Goal: Task Accomplishment & Management: Complete application form

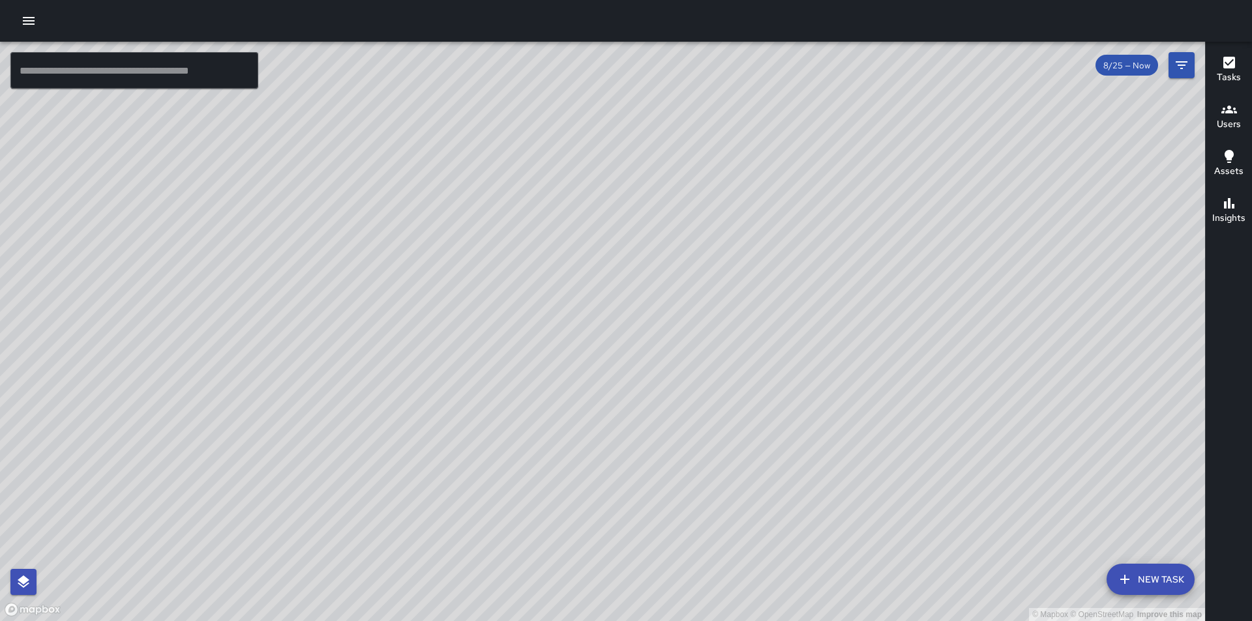
drag, startPoint x: 806, startPoint y: 439, endPoint x: 593, endPoint y: 214, distance: 309.9
click at [593, 214] on div "© Mapbox © OpenStreetMap Improve this map" at bounding box center [602, 332] width 1205 height 580
drag, startPoint x: 853, startPoint y: 524, endPoint x: 764, endPoint y: 471, distance: 103.8
click at [764, 471] on div "© Mapbox © OpenStreetMap Improve this map" at bounding box center [602, 332] width 1205 height 580
click at [565, 183] on div "© Mapbox © OpenStreetMap Improve this map" at bounding box center [602, 332] width 1205 height 580
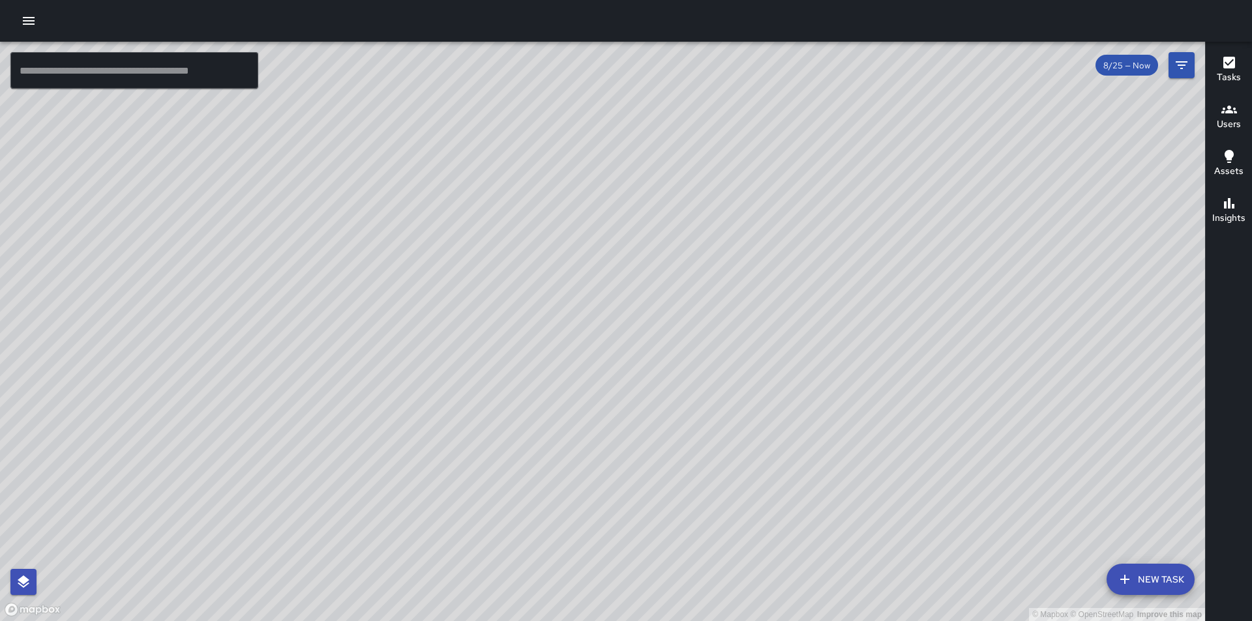
drag, startPoint x: 630, startPoint y: 258, endPoint x: 854, endPoint y: 462, distance: 303.3
click at [854, 462] on div "© Mapbox © OpenStreetMap Improve this map" at bounding box center [602, 332] width 1205 height 580
drag, startPoint x: 748, startPoint y: 301, endPoint x: 594, endPoint y: 432, distance: 201.7
click at [859, 565] on div "© Mapbox © OpenStreetMap Improve this map" at bounding box center [602, 332] width 1205 height 580
drag, startPoint x: 544, startPoint y: 227, endPoint x: 580, endPoint y: 318, distance: 97.8
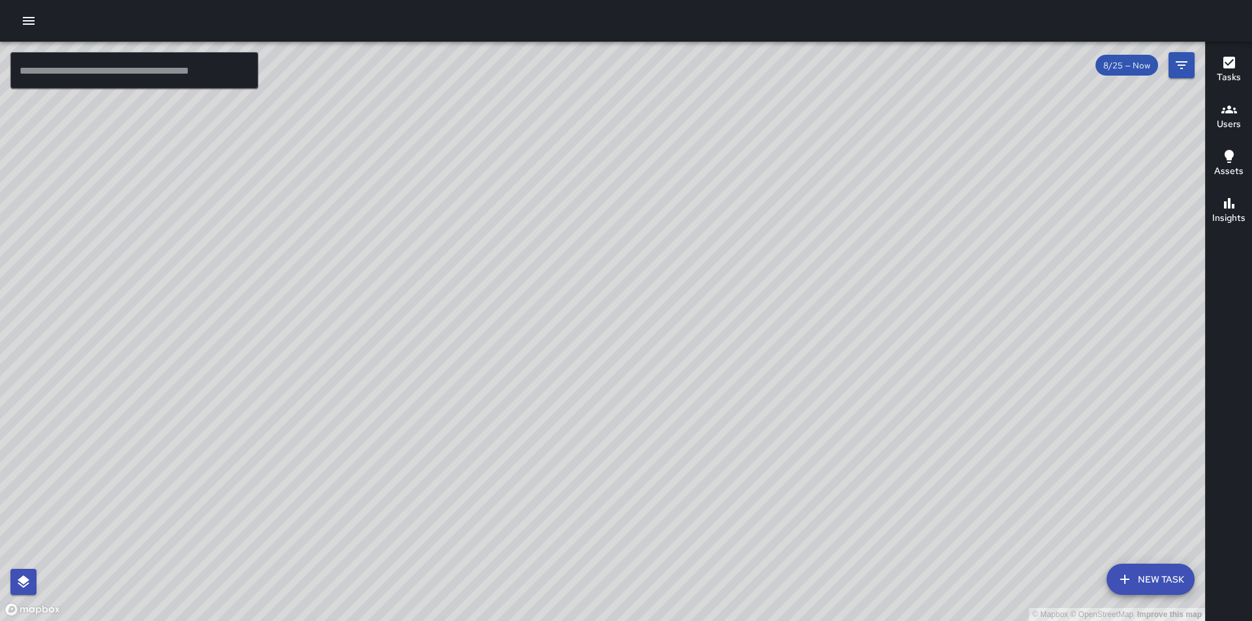
click at [580, 318] on div "© Mapbox © OpenStreetMap Improve this map" at bounding box center [602, 332] width 1205 height 580
drag, startPoint x: 879, startPoint y: 451, endPoint x: 755, endPoint y: 184, distance: 294.6
click at [755, 184] on div "© Mapbox © OpenStreetMap Improve this map" at bounding box center [602, 332] width 1205 height 580
drag, startPoint x: 878, startPoint y: 530, endPoint x: 622, endPoint y: 249, distance: 380.3
click at [622, 249] on div "© Mapbox © OpenStreetMap Improve this map" at bounding box center [602, 332] width 1205 height 580
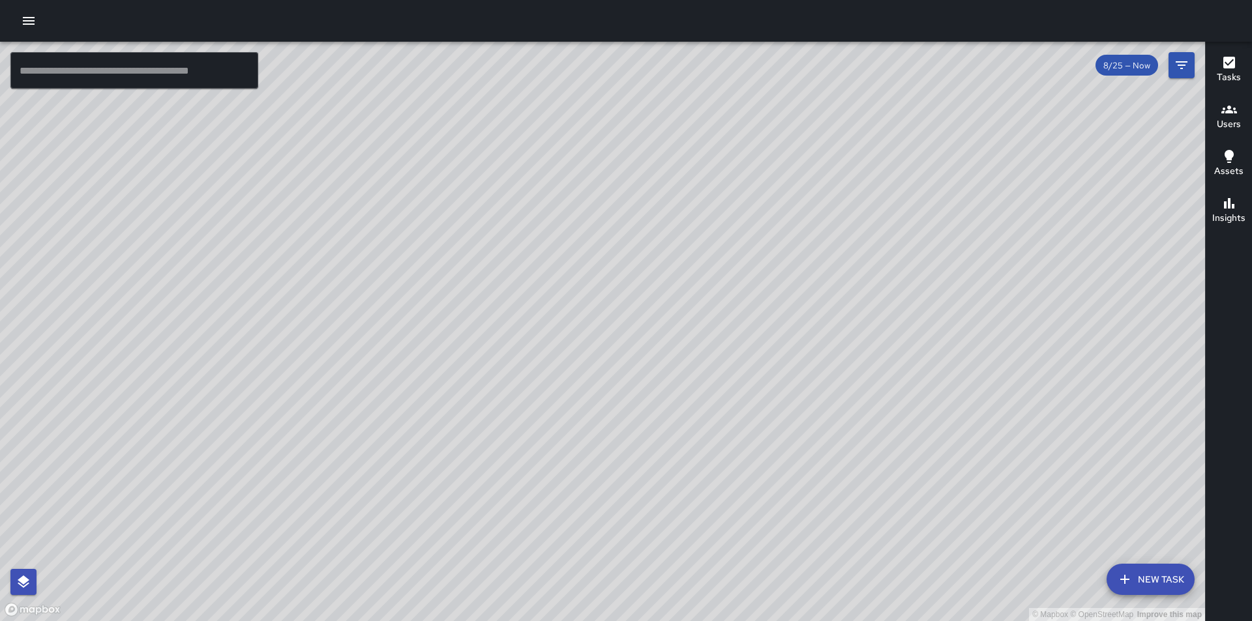
drag, startPoint x: 853, startPoint y: 474, endPoint x: 614, endPoint y: 171, distance: 386.3
click at [614, 171] on div "© Mapbox © OpenStreetMap Improve this map" at bounding box center [602, 332] width 1205 height 580
drag, startPoint x: 824, startPoint y: 437, endPoint x: 747, endPoint y: 296, distance: 160.5
click at [747, 296] on div "© Mapbox © OpenStreetMap Improve this map" at bounding box center [602, 332] width 1205 height 580
click at [1229, 69] on icon "button" at bounding box center [1229, 63] width 16 height 16
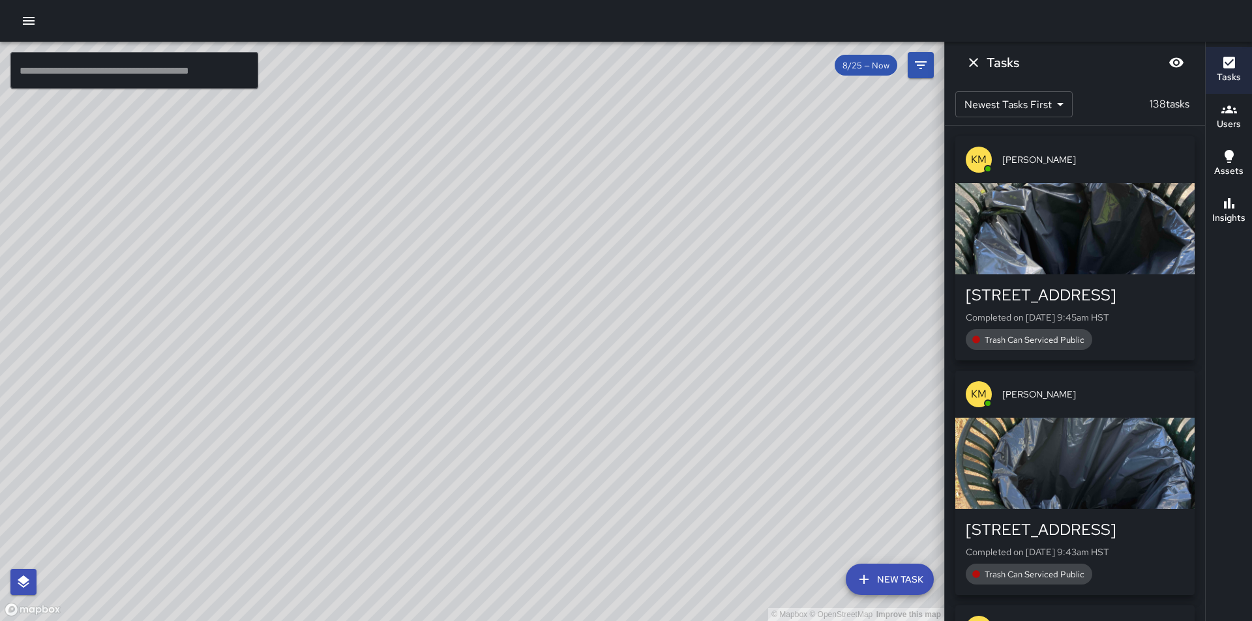
click at [867, 580] on icon "button" at bounding box center [863, 579] width 9 height 9
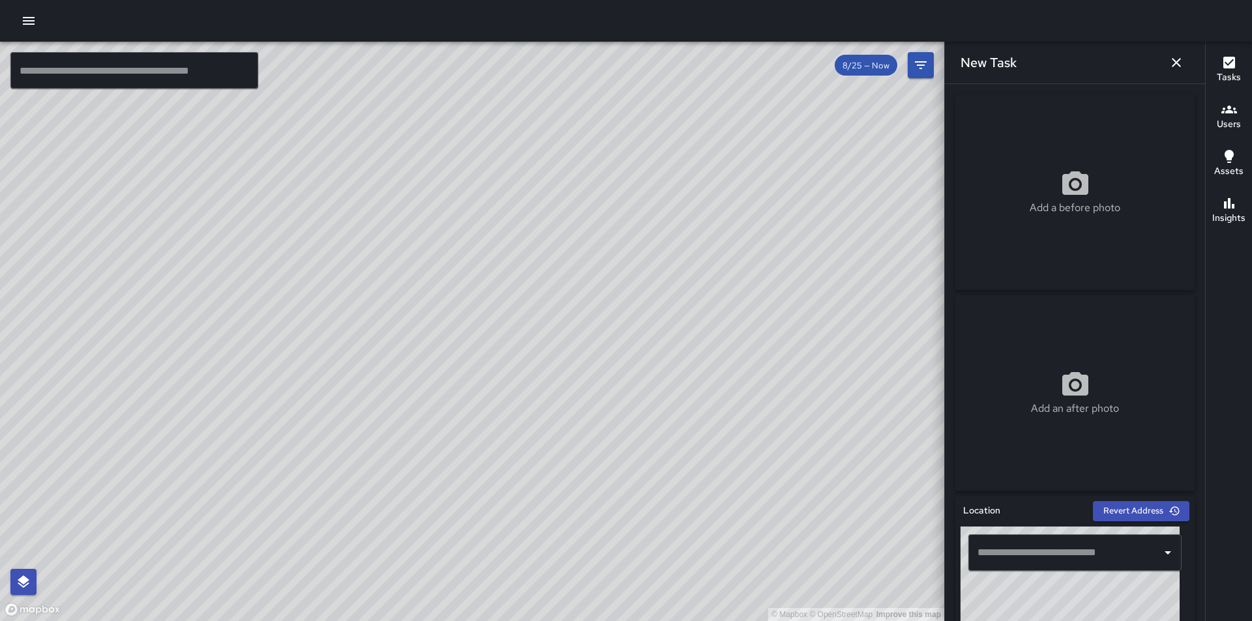
click at [1067, 188] on icon at bounding box center [1075, 184] width 31 height 31
click at [1073, 201] on p "Add a before photo" at bounding box center [1075, 208] width 91 height 16
click at [1095, 149] on img at bounding box center [1074, 193] width 239 height 196
click at [1177, 60] on icon "button" at bounding box center [1176, 63] width 16 height 16
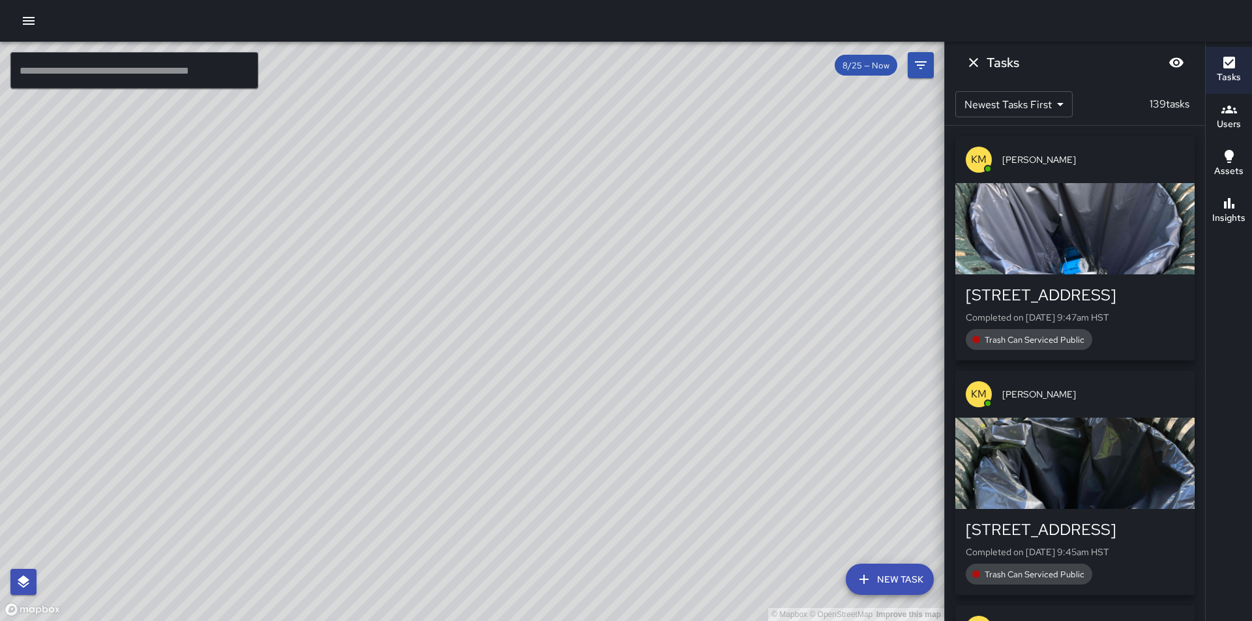
click at [885, 587] on button "New Task" at bounding box center [890, 579] width 88 height 31
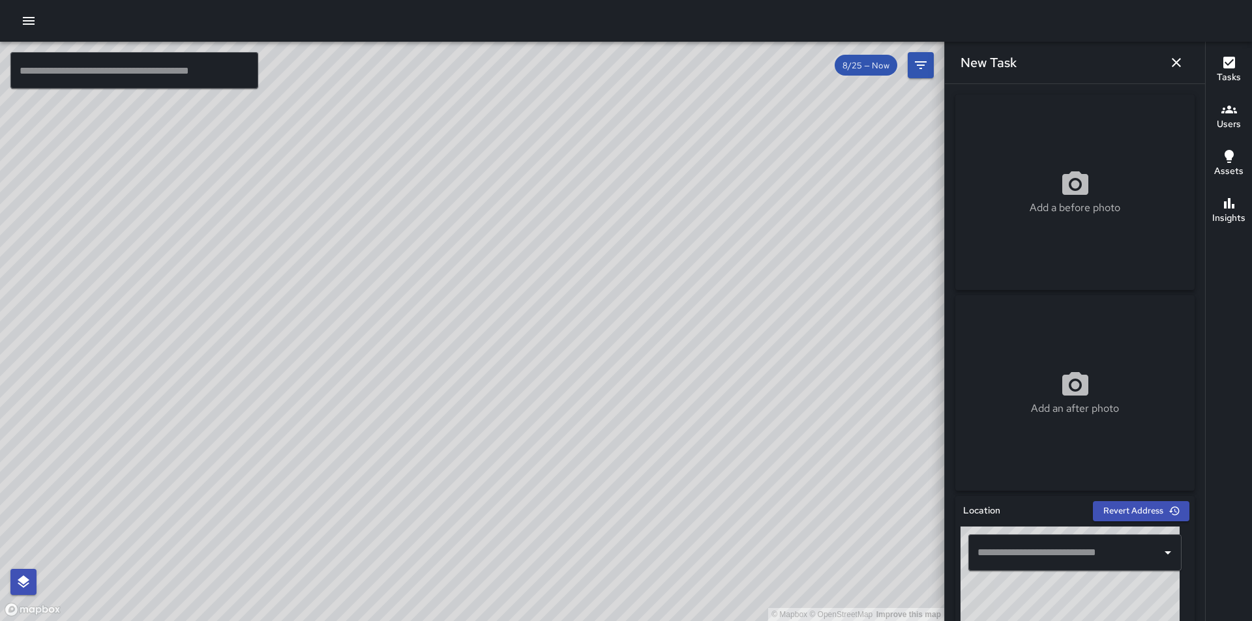
click at [1068, 199] on icon at bounding box center [1075, 184] width 31 height 31
click at [1033, 215] on p "Add a before photo" at bounding box center [1075, 208] width 91 height 16
click at [1069, 213] on p "Add a before photo" at bounding box center [1075, 208] width 91 height 16
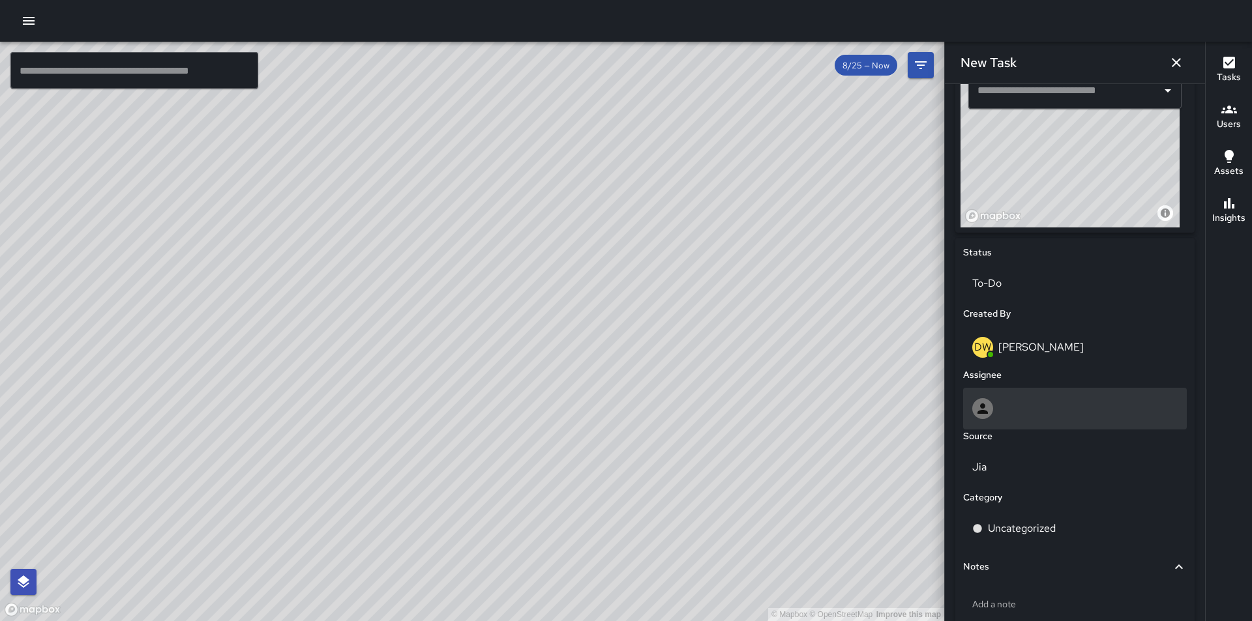
scroll to position [541, 0]
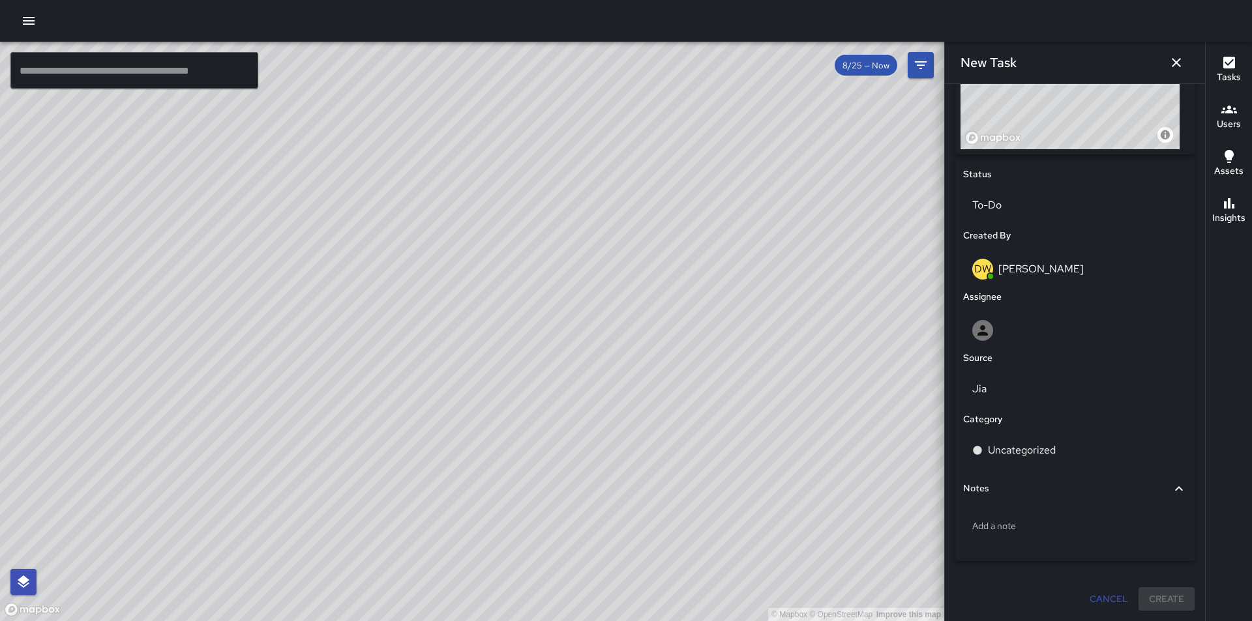
click at [1176, 64] on icon "button" at bounding box center [1176, 63] width 16 height 16
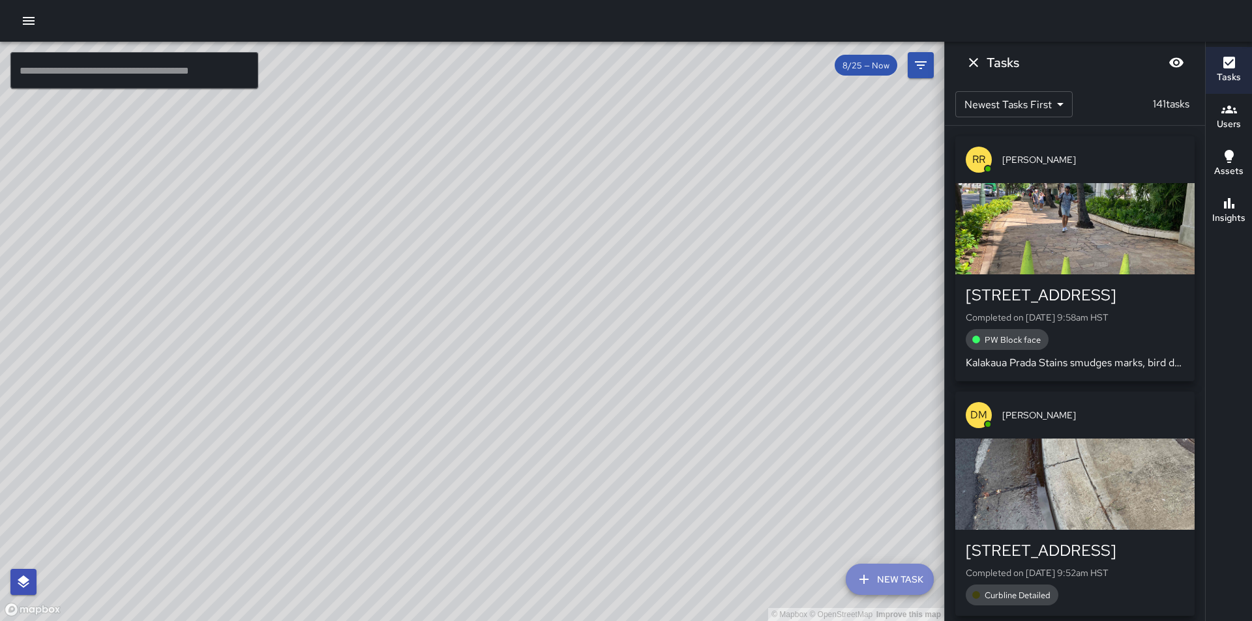
click at [867, 586] on icon "button" at bounding box center [864, 580] width 16 height 16
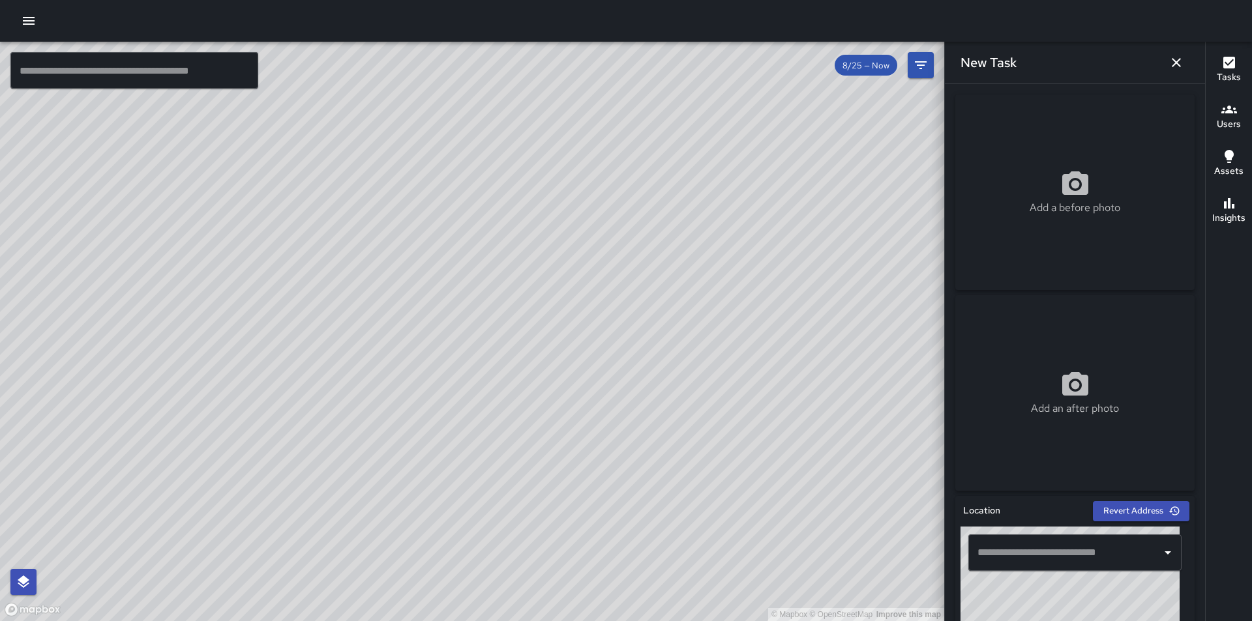
click at [1081, 192] on icon at bounding box center [1075, 182] width 26 height 23
click at [1172, 61] on icon "button" at bounding box center [1176, 63] width 16 height 16
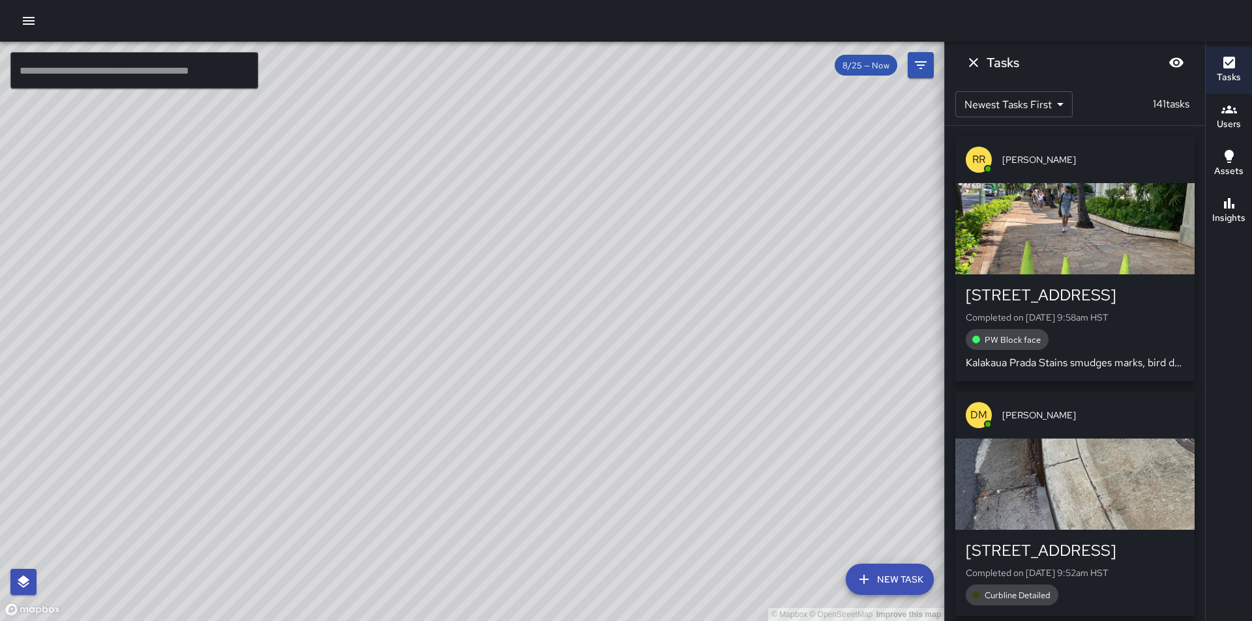
click at [887, 581] on button "New Task" at bounding box center [890, 579] width 88 height 31
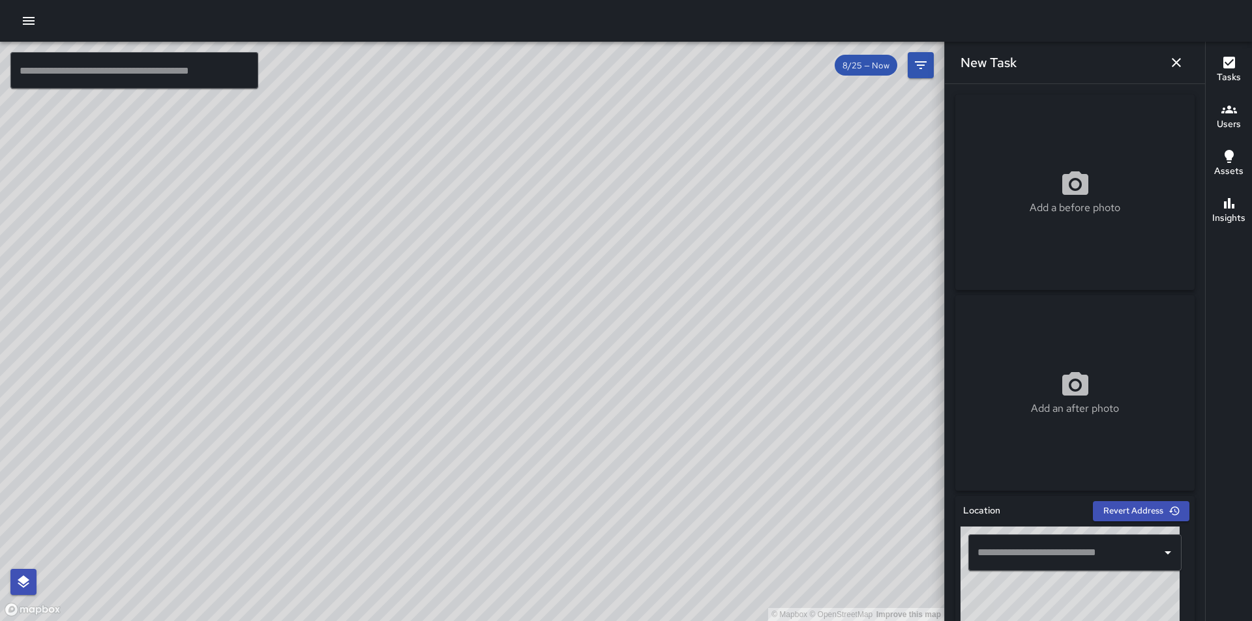
click at [1071, 187] on circle at bounding box center [1075, 185] width 8 height 8
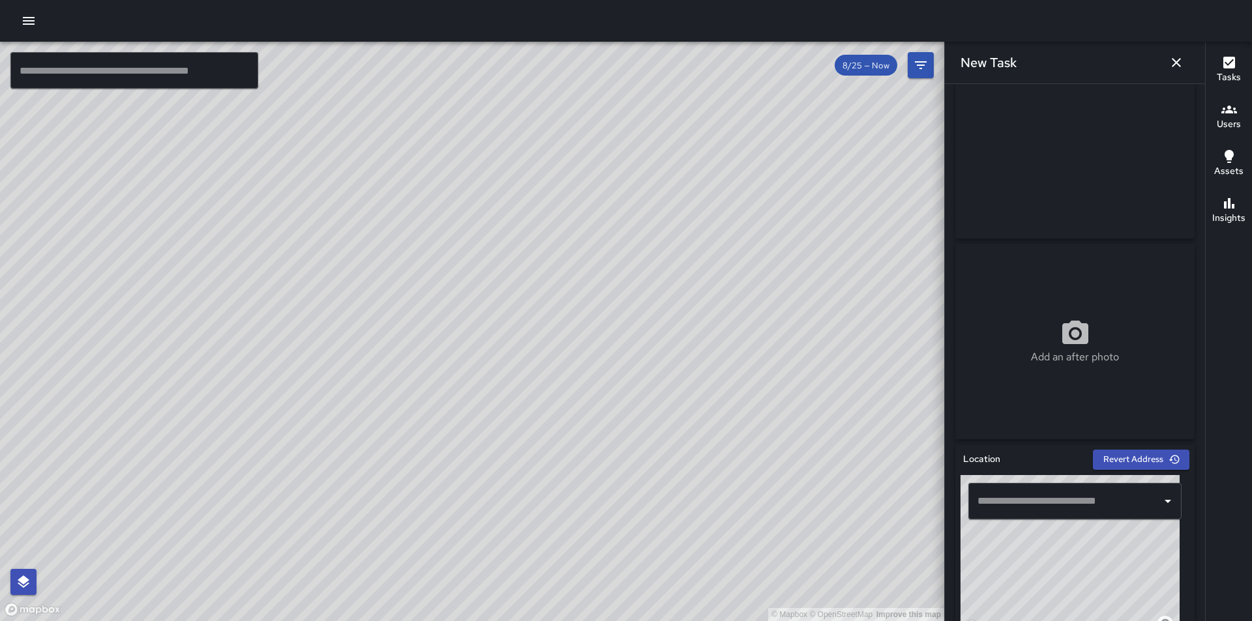
scroll to position [261, 0]
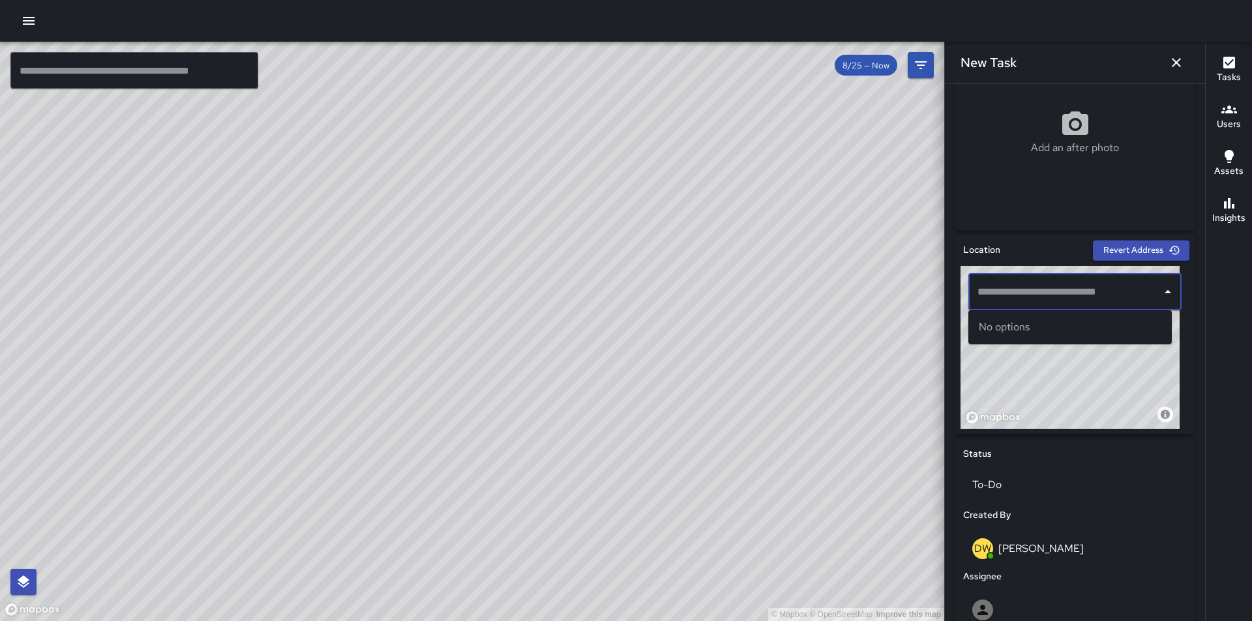
click at [1131, 301] on input "text" at bounding box center [1065, 292] width 182 height 25
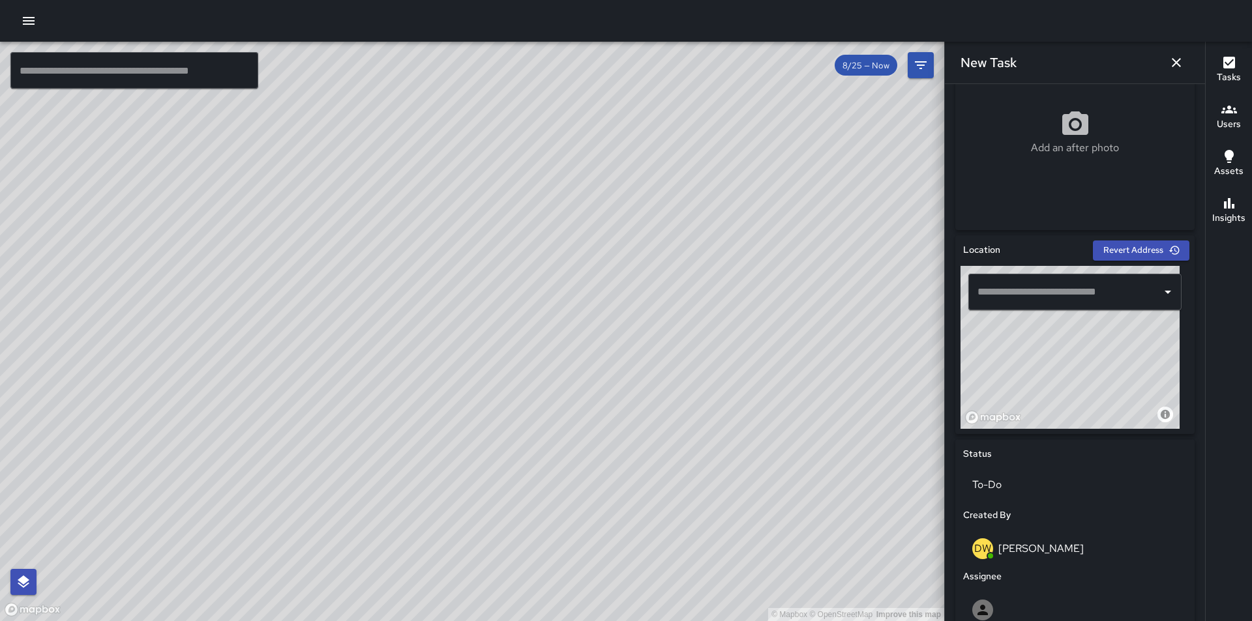
drag, startPoint x: 1131, startPoint y: 398, endPoint x: 1049, endPoint y: 351, distance: 94.1
click at [1049, 351] on div "© Mapbox © OpenStreetMap Improve this map" at bounding box center [1069, 347] width 219 height 163
drag, startPoint x: 1101, startPoint y: 413, endPoint x: 1107, endPoint y: 424, distance: 12.3
click at [1107, 424] on div "© Mapbox © OpenStreetMap Improve this map" at bounding box center [1069, 347] width 219 height 163
drag, startPoint x: 1093, startPoint y: 393, endPoint x: 1068, endPoint y: 334, distance: 63.4
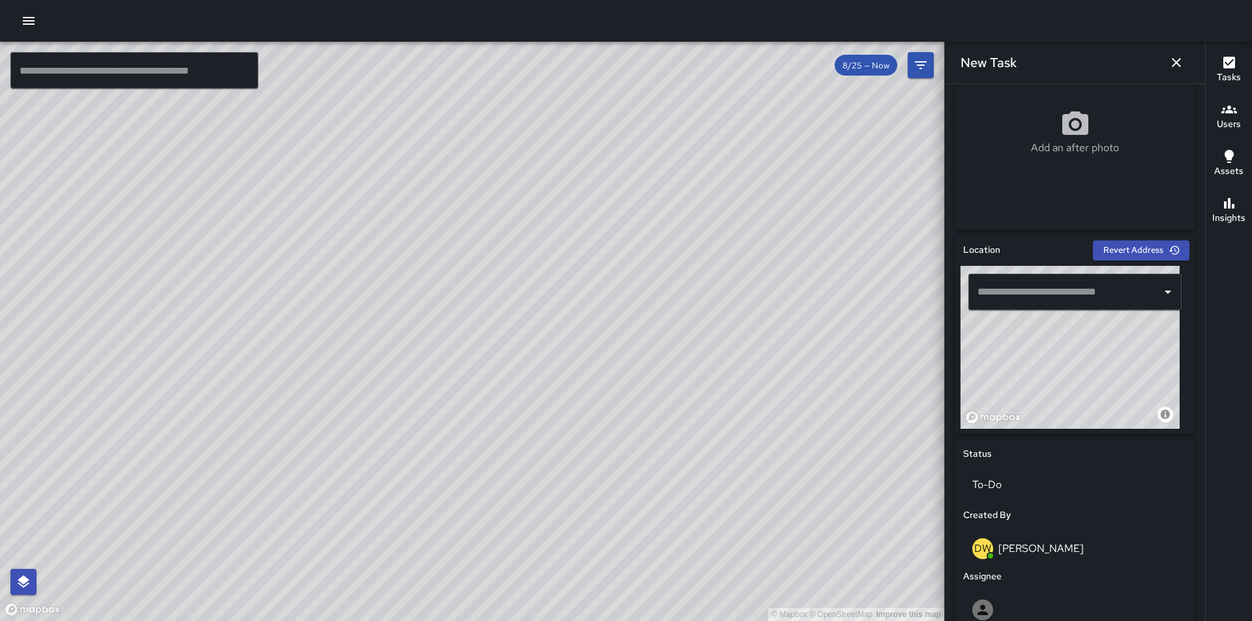
click at [1067, 324] on div "© Mapbox © OpenStreetMap Improve this map" at bounding box center [1069, 347] width 219 height 163
drag, startPoint x: 1078, startPoint y: 346, endPoint x: 1098, endPoint y: 387, distance: 46.1
click at [1098, 387] on div "© Mapbox © OpenStreetMap Improve this map" at bounding box center [1069, 347] width 219 height 163
drag, startPoint x: 1090, startPoint y: 396, endPoint x: 1054, endPoint y: 322, distance: 82.3
click at [1054, 322] on div "© Mapbox © OpenStreetMap Improve this map" at bounding box center [1069, 347] width 219 height 163
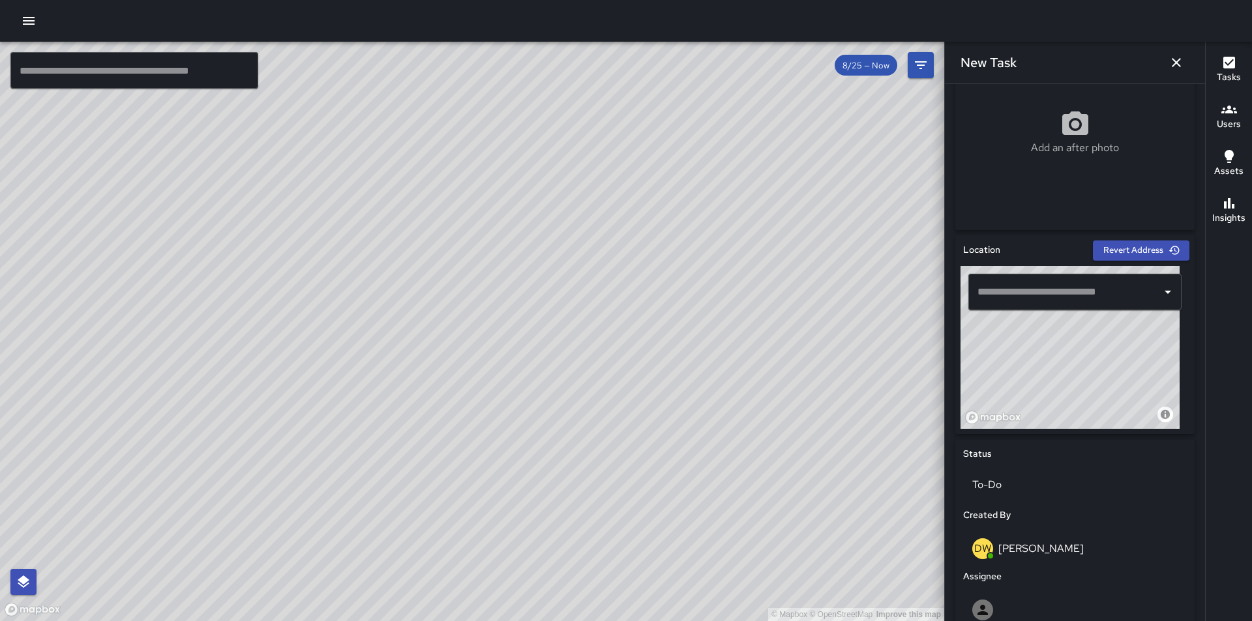
drag, startPoint x: 1100, startPoint y: 391, endPoint x: 1073, endPoint y: 352, distance: 46.8
click at [1073, 339] on div "© Mapbox © OpenStreetMap Improve this map" at bounding box center [1069, 347] width 219 height 163
drag, startPoint x: 1097, startPoint y: 396, endPoint x: 1074, endPoint y: 333, distance: 67.5
click at [1071, 329] on div "© Mapbox © OpenStreetMap Improve this map" at bounding box center [1069, 347] width 219 height 163
drag, startPoint x: 1118, startPoint y: 391, endPoint x: 1053, endPoint y: 368, distance: 68.7
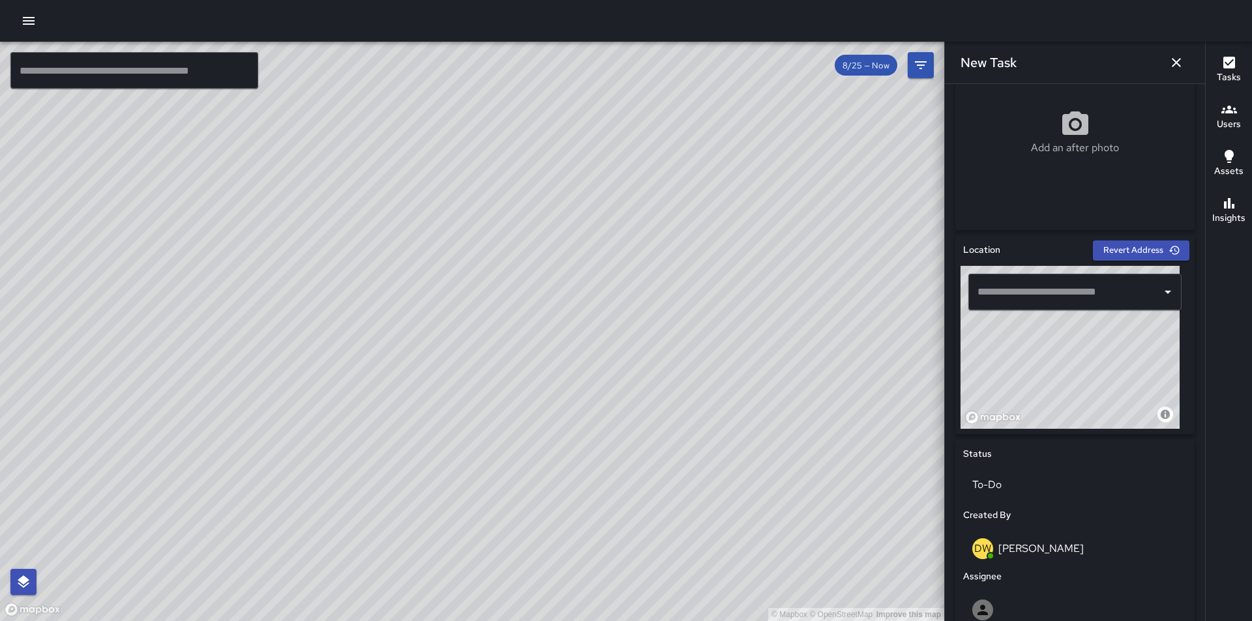
click at [1045, 345] on div "© Mapbox © OpenStreetMap Improve this map" at bounding box center [1069, 347] width 219 height 163
drag, startPoint x: 1078, startPoint y: 394, endPoint x: 1038, endPoint y: 339, distance: 67.7
click at [1038, 339] on div "© Mapbox © OpenStreetMap Improve this map" at bounding box center [1069, 347] width 219 height 163
drag, startPoint x: 1108, startPoint y: 404, endPoint x: 1068, endPoint y: 346, distance: 70.2
click at [1068, 346] on div "© Mapbox © OpenStreetMap Improve this map" at bounding box center [1069, 347] width 219 height 163
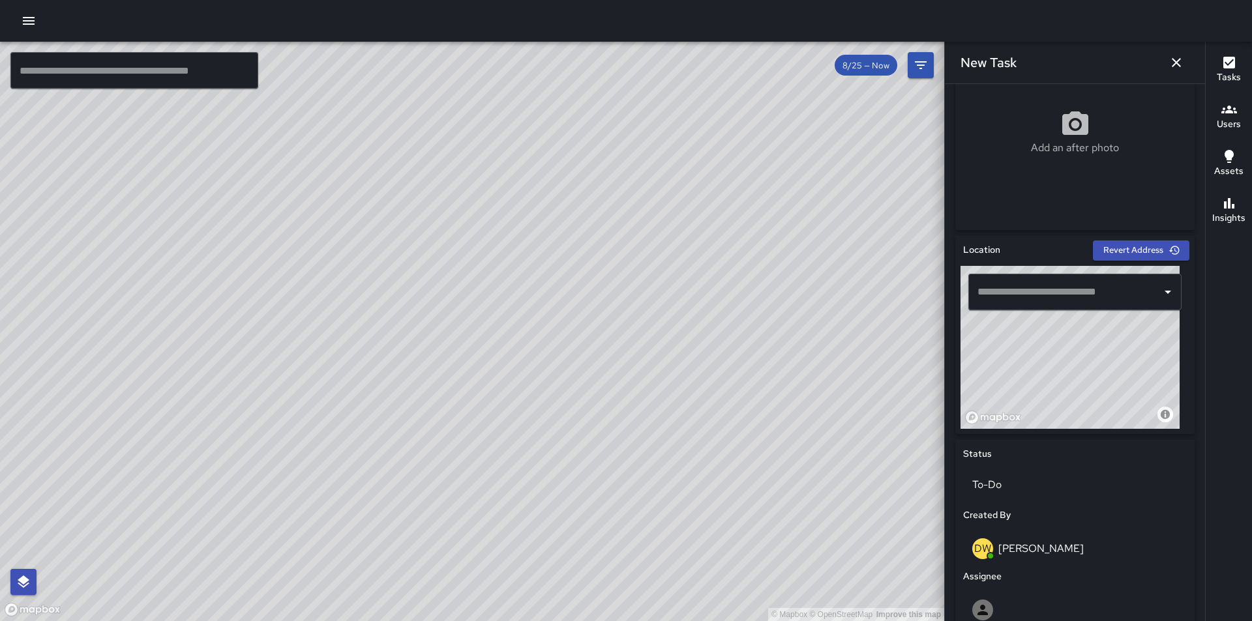
drag, startPoint x: 1117, startPoint y: 383, endPoint x: 1083, endPoint y: 344, distance: 51.8
click at [1083, 344] on div "© Mapbox © OpenStreetMap Improve this map" at bounding box center [1069, 347] width 219 height 163
drag, startPoint x: 1134, startPoint y: 409, endPoint x: 1099, endPoint y: 343, distance: 75.3
click at [1099, 342] on div "© Mapbox © OpenStreetMap Improve this map" at bounding box center [1069, 347] width 219 height 163
drag, startPoint x: 1129, startPoint y: 387, endPoint x: 1089, endPoint y: 327, distance: 71.4
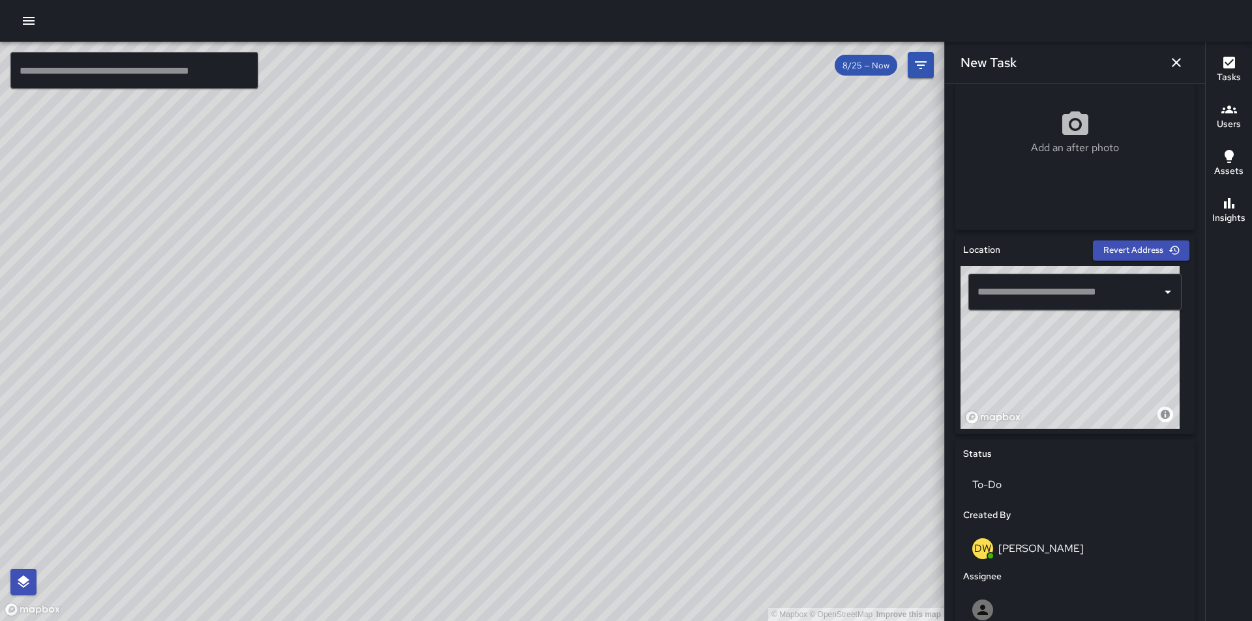
click at [1089, 327] on div "© Mapbox © OpenStreetMap Improve this map" at bounding box center [1069, 347] width 219 height 163
drag, startPoint x: 1101, startPoint y: 402, endPoint x: 1085, endPoint y: 338, distance: 65.3
click at [1085, 338] on div "© Mapbox © OpenStreetMap Improve this map" at bounding box center [1069, 347] width 219 height 163
drag, startPoint x: 1091, startPoint y: 377, endPoint x: 1108, endPoint y: 412, distance: 39.1
click at [1108, 412] on div "© Mapbox © OpenStreetMap Improve this map" at bounding box center [1069, 347] width 219 height 163
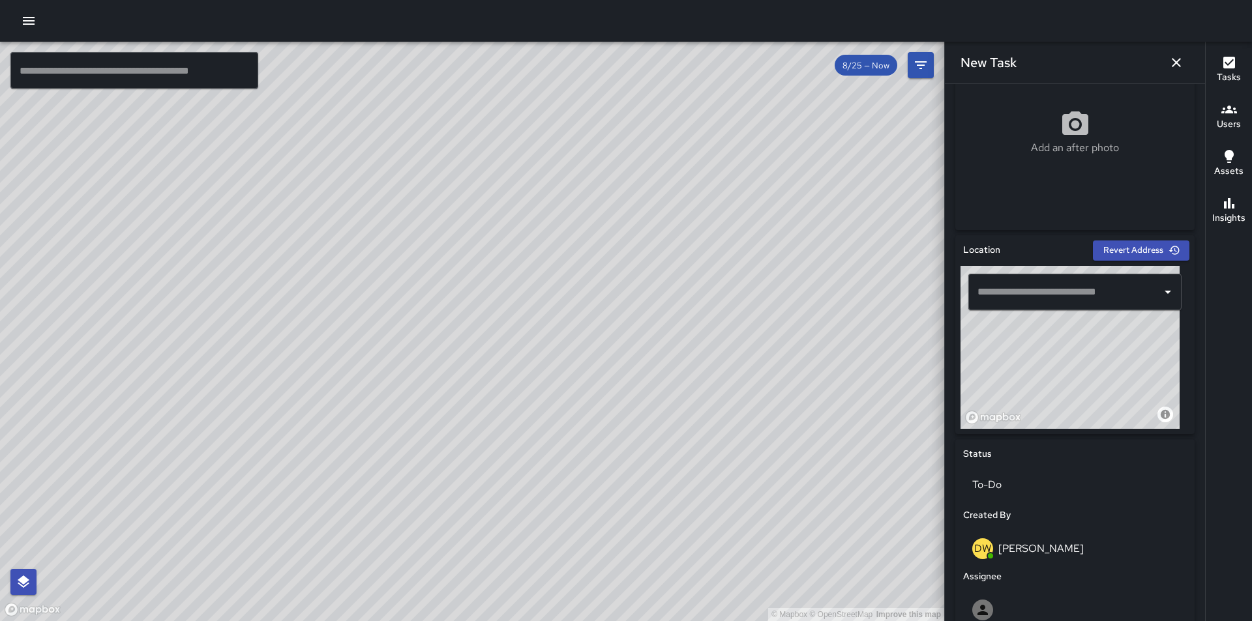
drag, startPoint x: 1080, startPoint y: 354, endPoint x: 1102, endPoint y: 329, distance: 32.8
click at [1102, 329] on div "© Mapbox © OpenStreetMap Improve this map" at bounding box center [1069, 347] width 219 height 163
drag, startPoint x: 1096, startPoint y: 336, endPoint x: 1132, endPoint y: 402, distance: 75.0
click at [1132, 402] on div "© Mapbox © OpenStreetMap Improve this map" at bounding box center [1069, 347] width 219 height 163
drag, startPoint x: 1116, startPoint y: 385, endPoint x: 988, endPoint y: 453, distance: 144.1
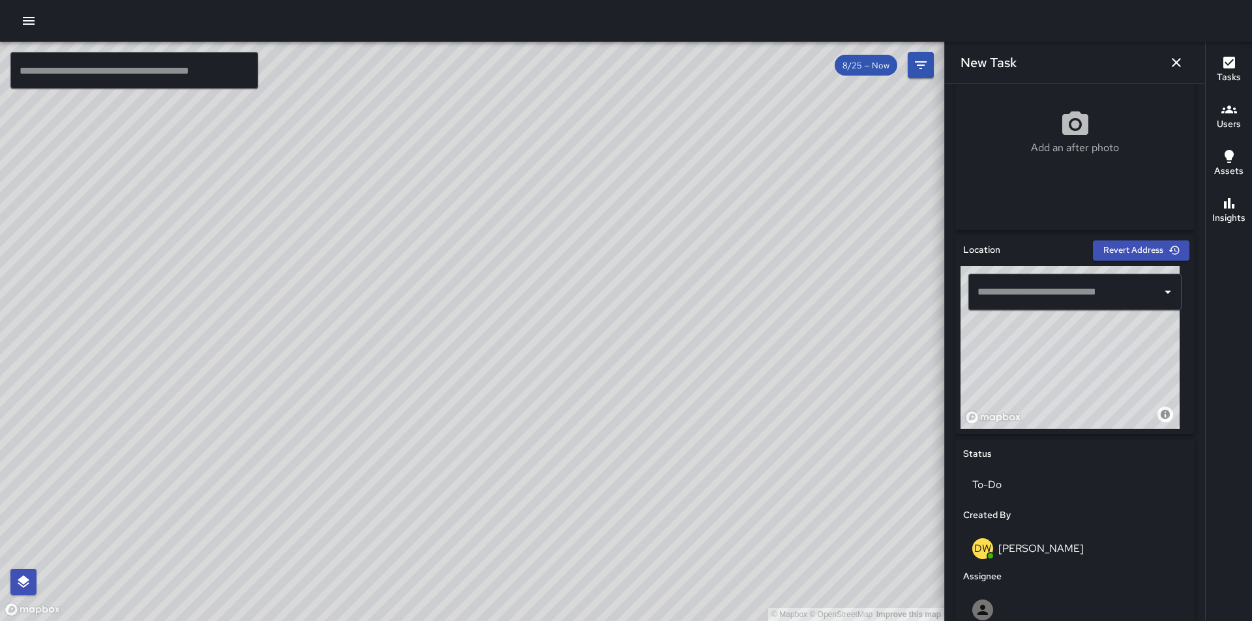
click at [988, 453] on div "Location Revert Address © Mapbox © OpenStreetMap Improve this map ​ Status To-D…" at bounding box center [1074, 545] width 239 height 621
drag, startPoint x: 1099, startPoint y: 402, endPoint x: 1079, endPoint y: 323, distance: 80.8
click at [1079, 323] on div "© Mapbox © OpenStreetMap Improve this map" at bounding box center [1069, 347] width 219 height 163
drag, startPoint x: 1108, startPoint y: 378, endPoint x: 1114, endPoint y: 432, distance: 55.1
click at [1114, 436] on div "Location Revert Address © Mapbox © OpenStreetMap Improve this map ​ Status To-D…" at bounding box center [1074, 545] width 239 height 621
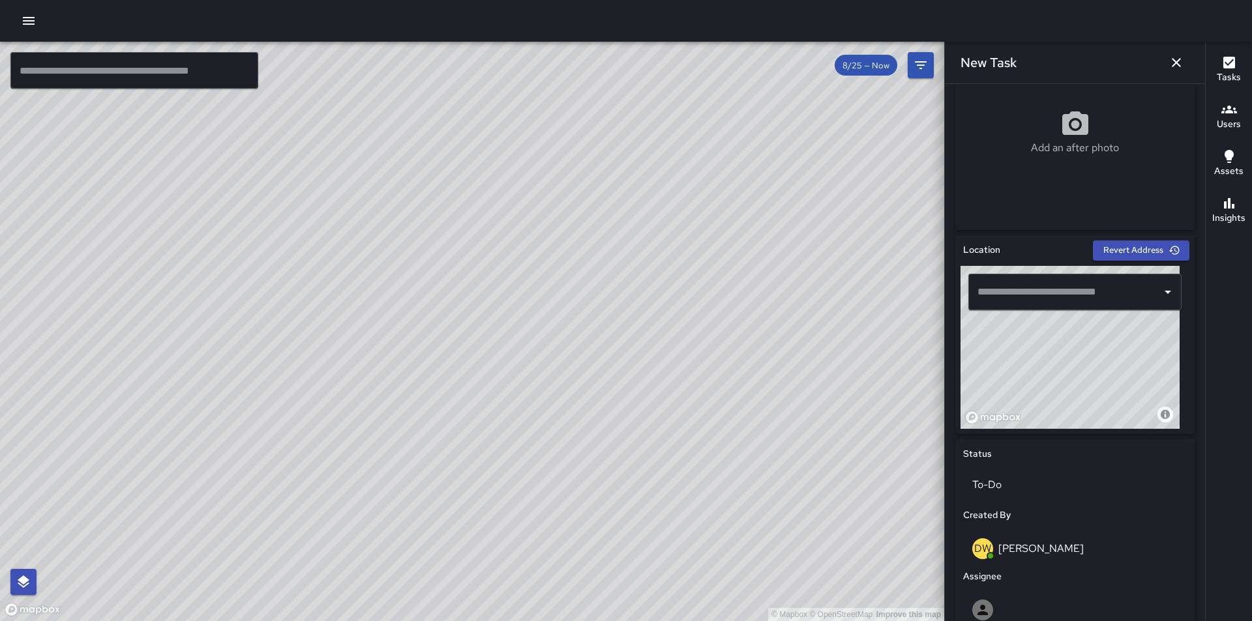
drag, startPoint x: 1092, startPoint y: 381, endPoint x: 1120, endPoint y: 412, distance: 41.5
click at [1133, 442] on div "Location Revert Address © Mapbox © OpenStreetMap Improve this map ​ Status To-D…" at bounding box center [1074, 545] width 239 height 621
drag, startPoint x: 1080, startPoint y: 364, endPoint x: 1110, endPoint y: 416, distance: 60.2
click at [1110, 416] on div "© Mapbox © OpenStreetMap Improve this map" at bounding box center [1069, 347] width 219 height 163
drag, startPoint x: 1041, startPoint y: 359, endPoint x: 1063, endPoint y: 418, distance: 62.7
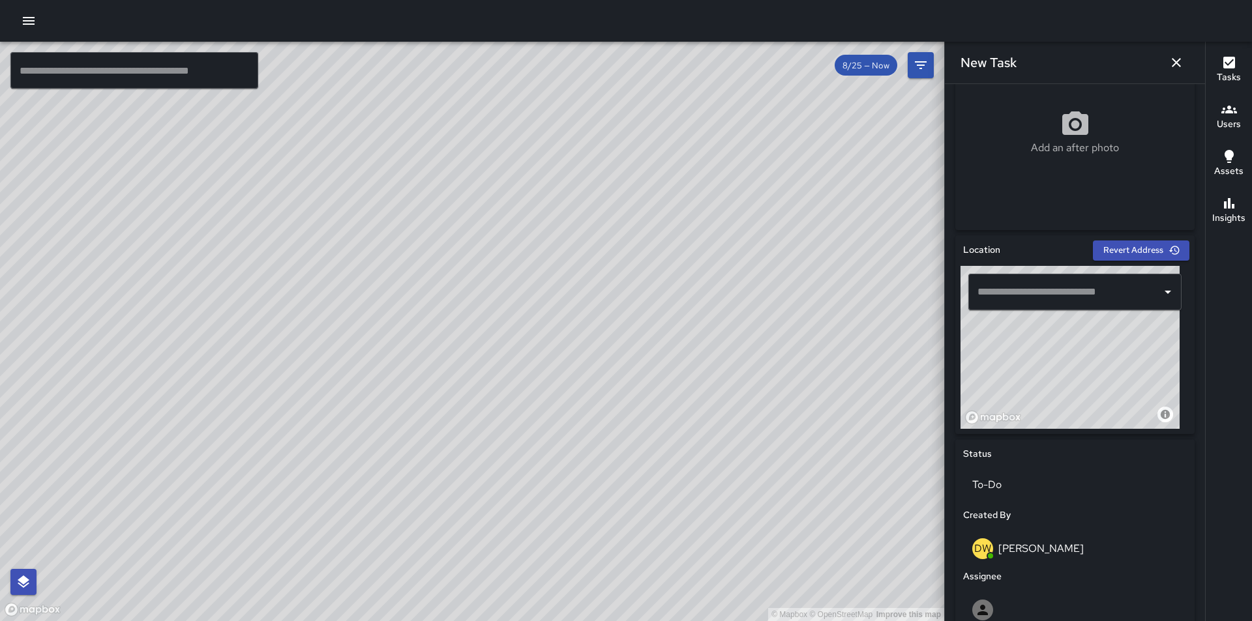
click at [1063, 418] on div "© Mapbox © OpenStreetMap Improve this map" at bounding box center [1069, 347] width 219 height 163
drag, startPoint x: 1000, startPoint y: 354, endPoint x: 1075, endPoint y: 415, distance: 96.9
click at [1075, 415] on div "© Mapbox © OpenStreetMap Improve this map" at bounding box center [1069, 347] width 219 height 163
drag, startPoint x: 1033, startPoint y: 347, endPoint x: 1041, endPoint y: 329, distance: 19.5
click at [1041, 329] on div "© Mapbox © OpenStreetMap Improve this map" at bounding box center [1069, 347] width 219 height 163
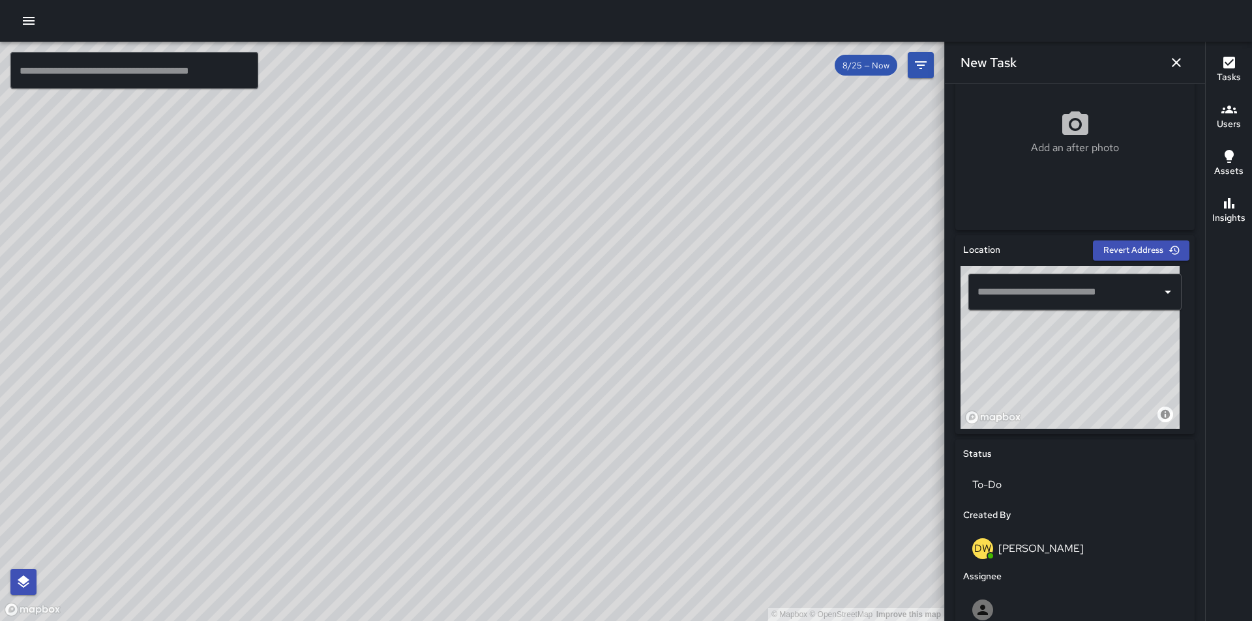
drag, startPoint x: 1110, startPoint y: 397, endPoint x: 1064, endPoint y: 327, distance: 84.3
click at [1064, 327] on div "© Mapbox © OpenStreetMap Improve this map" at bounding box center [1069, 347] width 219 height 163
drag, startPoint x: 1084, startPoint y: 382, endPoint x: 1041, endPoint y: 330, distance: 68.0
click at [1041, 330] on div "© Mapbox © OpenStreetMap Improve this map" at bounding box center [1069, 347] width 219 height 163
drag, startPoint x: 1113, startPoint y: 345, endPoint x: 1120, endPoint y: 318, distance: 28.2
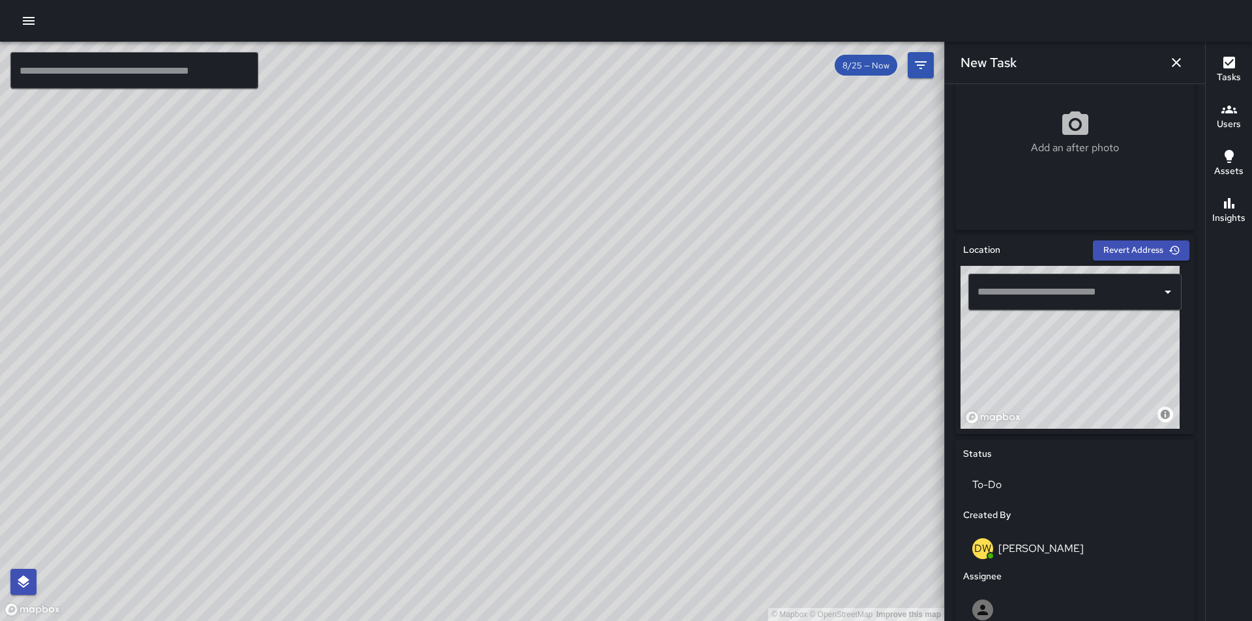
click at [1120, 318] on div "© Mapbox © OpenStreetMap Improve this map ​" at bounding box center [1074, 347] width 229 height 163
click at [1120, 318] on div "​" at bounding box center [1074, 292] width 229 height 52
drag, startPoint x: 1144, startPoint y: 387, endPoint x: 1081, endPoint y: 327, distance: 86.7
click at [1081, 327] on div "© Mapbox © OpenStreetMap Improve this map" at bounding box center [1069, 347] width 219 height 163
drag, startPoint x: 1081, startPoint y: 374, endPoint x: 1056, endPoint y: 353, distance: 32.4
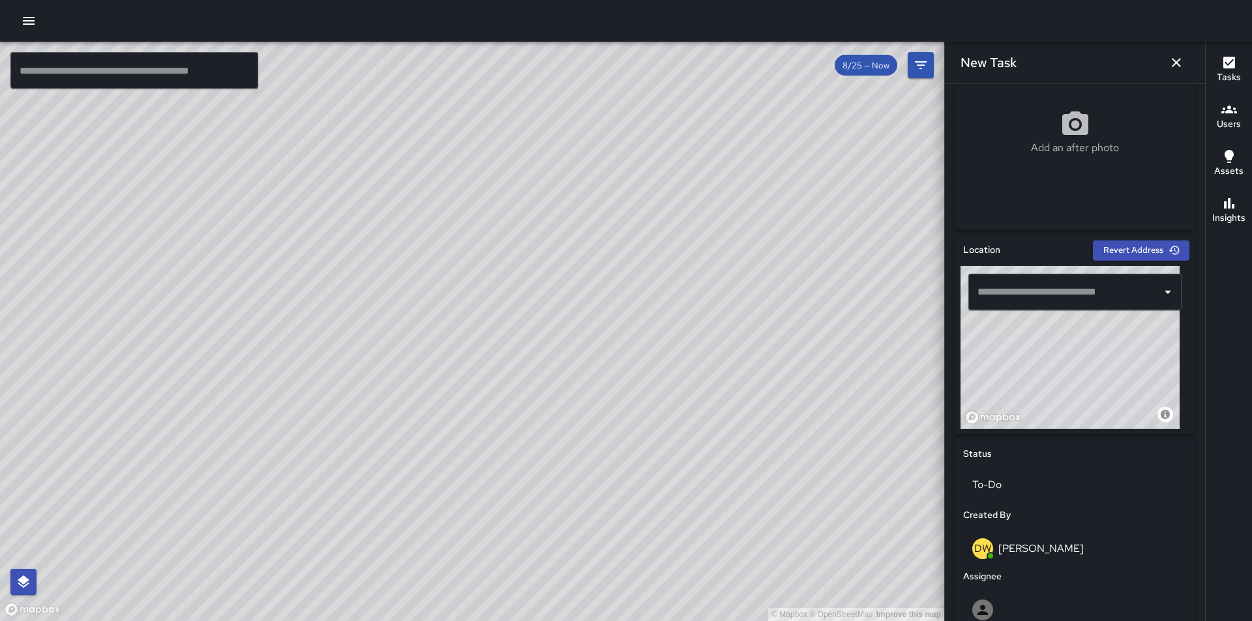
click at [1056, 353] on div "© Mapbox © OpenStreetMap Improve this map" at bounding box center [1069, 347] width 219 height 163
drag, startPoint x: 1072, startPoint y: 379, endPoint x: 1029, endPoint y: 331, distance: 65.1
click at [1029, 331] on div "© Mapbox © OpenStreetMap Improve this map" at bounding box center [1069, 347] width 219 height 163
drag, startPoint x: 1037, startPoint y: 387, endPoint x: 1115, endPoint y: 359, distance: 82.9
click at [1115, 359] on div "© Mapbox © OpenStreetMap Improve this map" at bounding box center [1069, 347] width 219 height 163
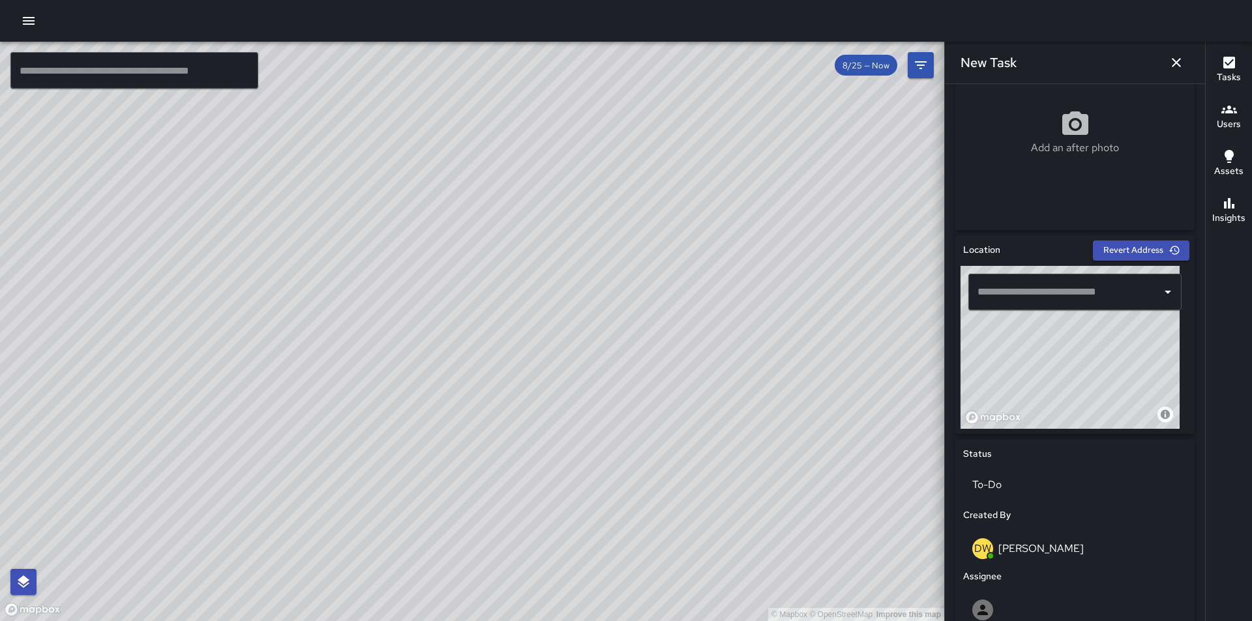
click at [1055, 351] on div "© Mapbox © OpenStreetMap Improve this map" at bounding box center [1069, 347] width 219 height 163
type input "**********"
click at [1160, 294] on icon "Open" at bounding box center [1168, 292] width 16 height 16
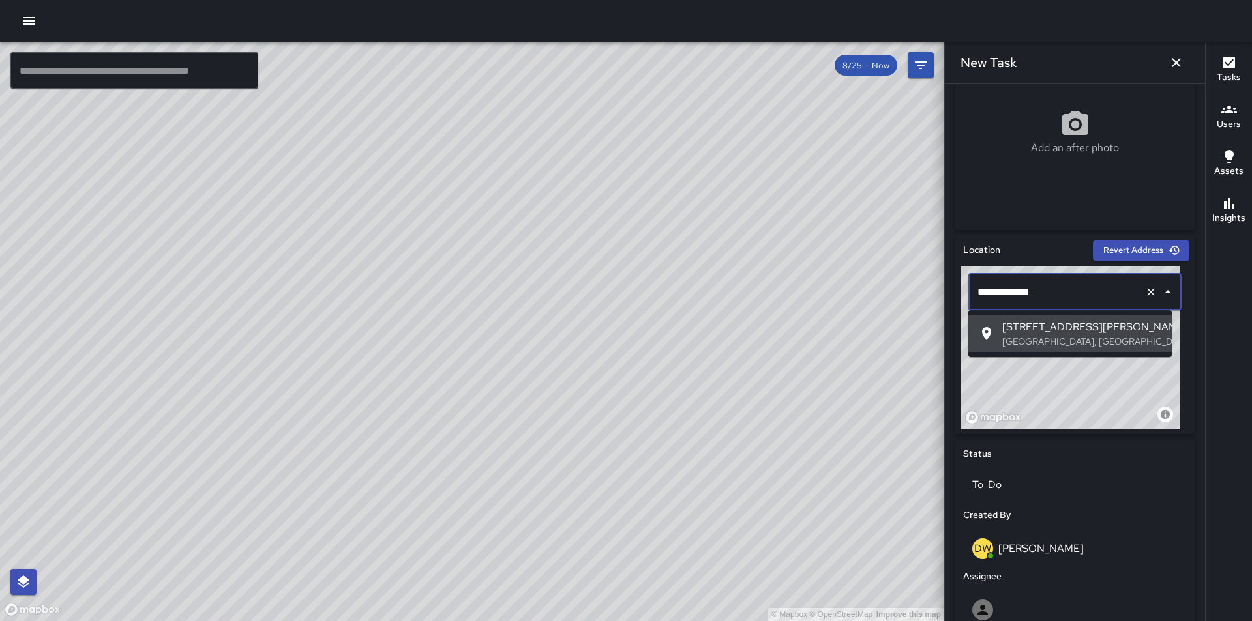
click at [1160, 294] on icon "Close" at bounding box center [1168, 292] width 16 height 16
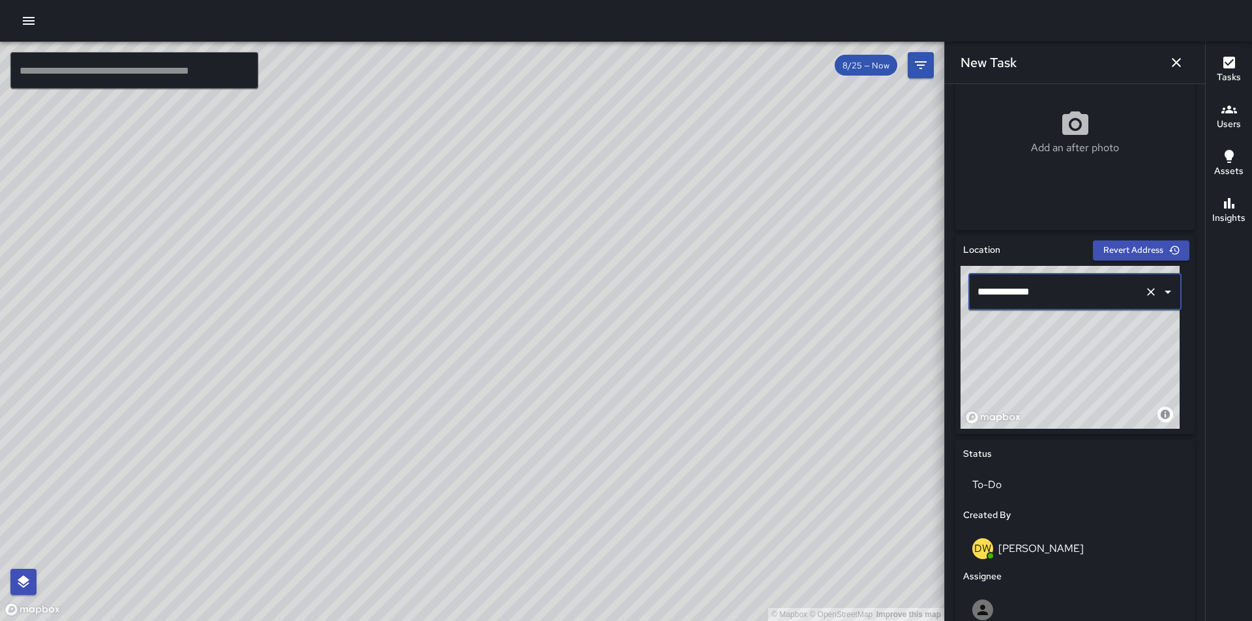
click at [1144, 291] on icon "Clear" at bounding box center [1150, 292] width 13 height 13
click at [1071, 342] on div "© Mapbox © OpenStreetMap Improve this map" at bounding box center [1069, 347] width 219 height 163
drag, startPoint x: 1133, startPoint y: 350, endPoint x: 1122, endPoint y: 394, distance: 45.2
click at [1122, 394] on div "© Mapbox © OpenStreetMap Improve this map" at bounding box center [1069, 347] width 219 height 163
drag, startPoint x: 1116, startPoint y: 355, endPoint x: 1120, endPoint y: 342, distance: 13.6
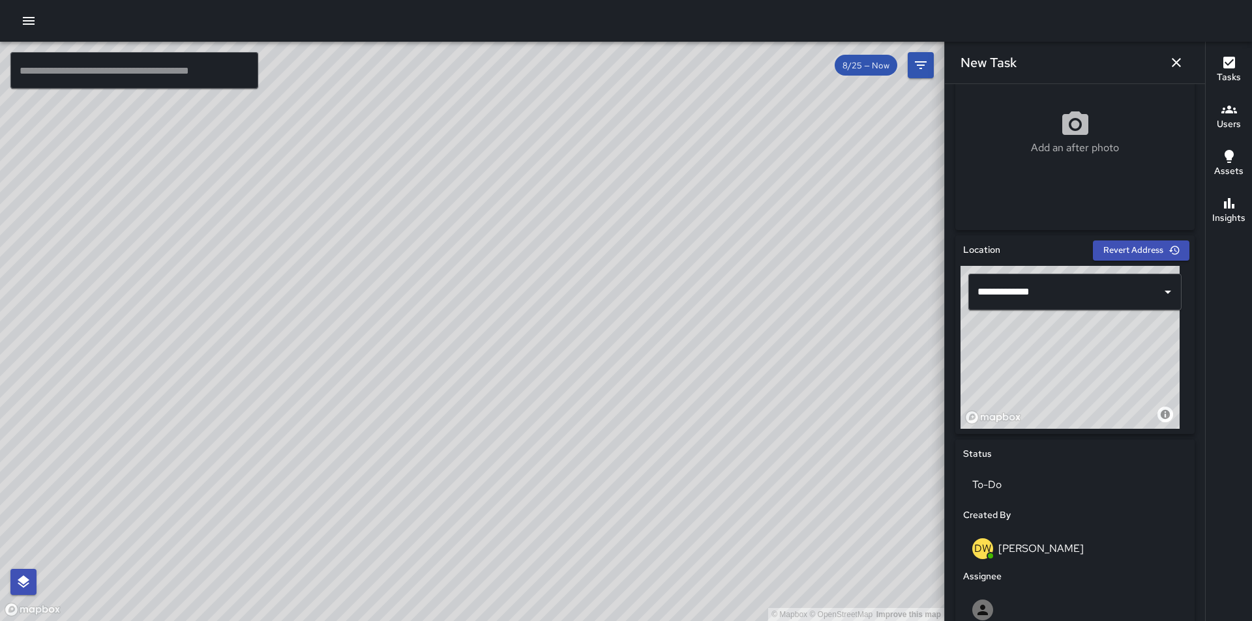
click at [1120, 342] on div "© Mapbox © OpenStreetMap Improve this map" at bounding box center [1069, 347] width 219 height 163
drag, startPoint x: 1120, startPoint y: 342, endPoint x: 1137, endPoint y: 330, distance: 21.5
click at [1137, 330] on div "© Mapbox © OpenStreetMap Improve this map" at bounding box center [1069, 347] width 219 height 163
type input "**********"
drag, startPoint x: 1137, startPoint y: 330, endPoint x: 1112, endPoint y: 357, distance: 36.5
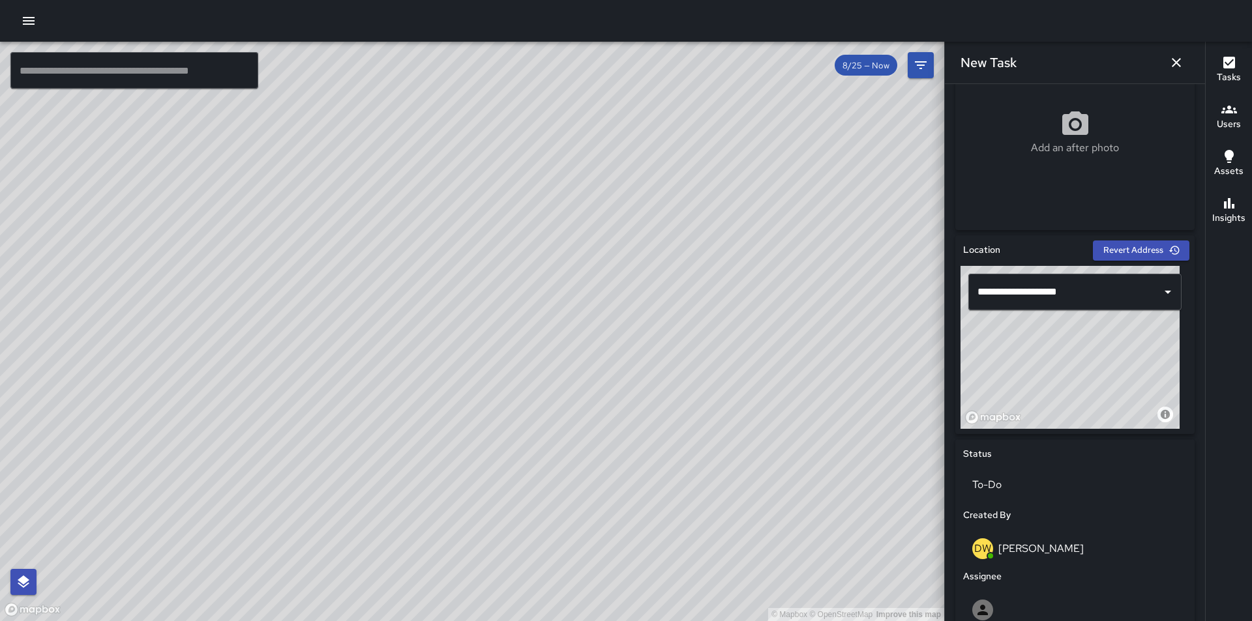
click at [1112, 357] on div "© Mapbox © OpenStreetMap Improve this map" at bounding box center [1069, 347] width 219 height 163
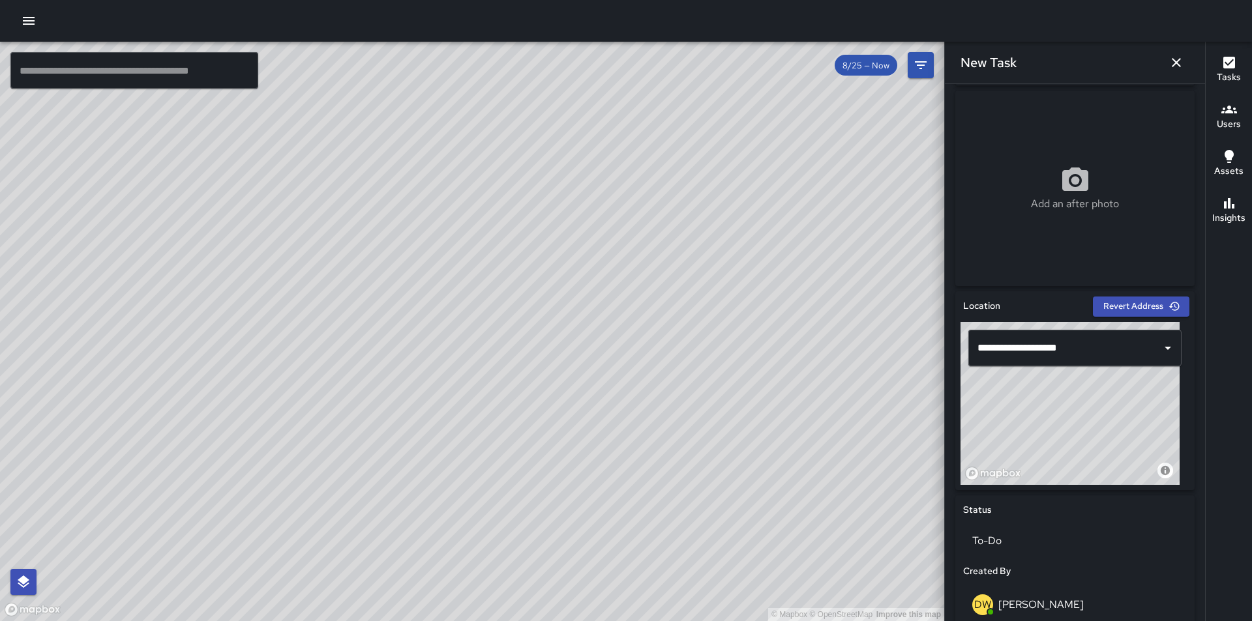
scroll to position [541, 0]
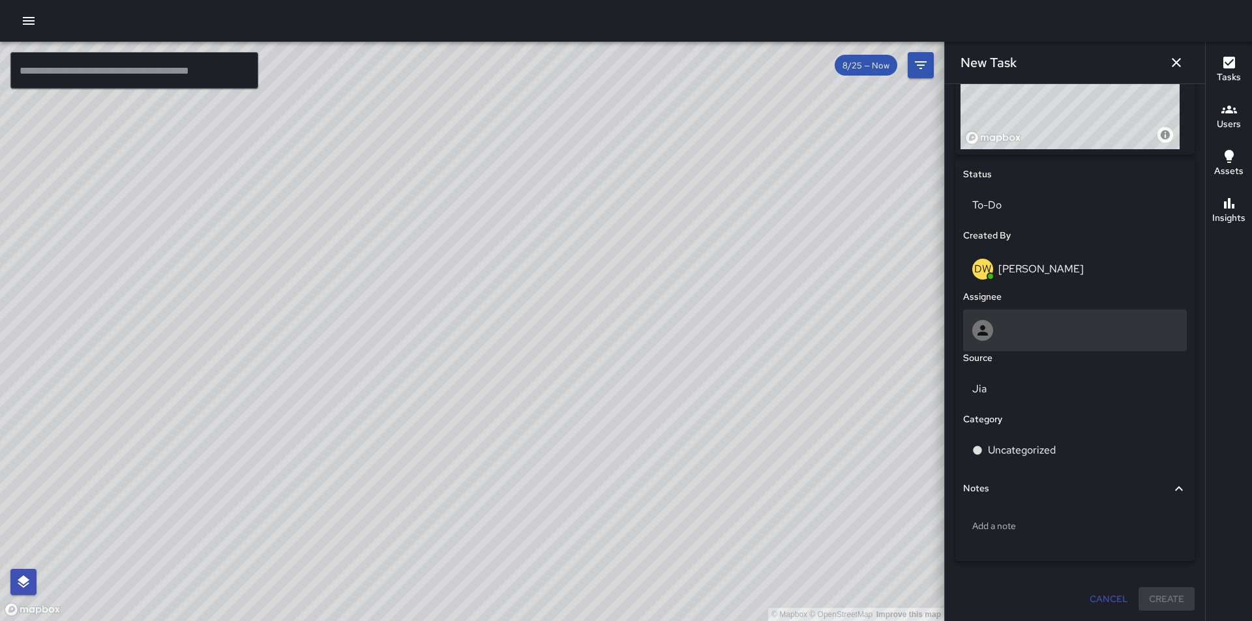
click at [981, 327] on icon at bounding box center [982, 330] width 10 height 10
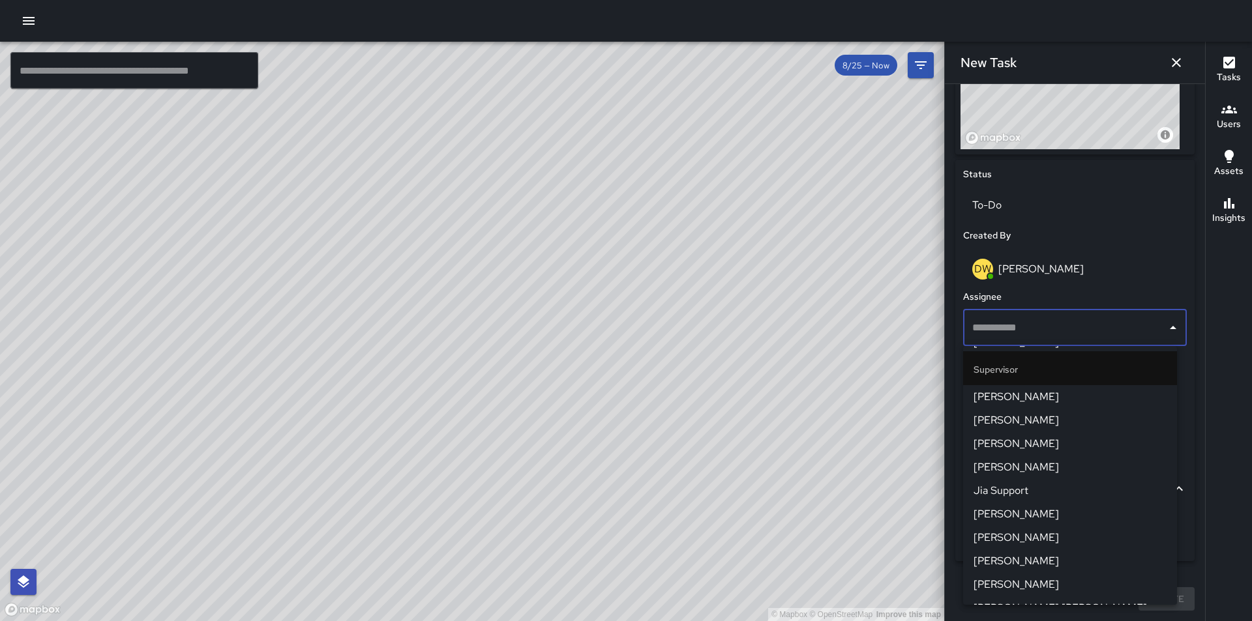
scroll to position [1176, 0]
click at [1017, 562] on span "[PERSON_NAME]" at bounding box center [1070, 565] width 193 height 16
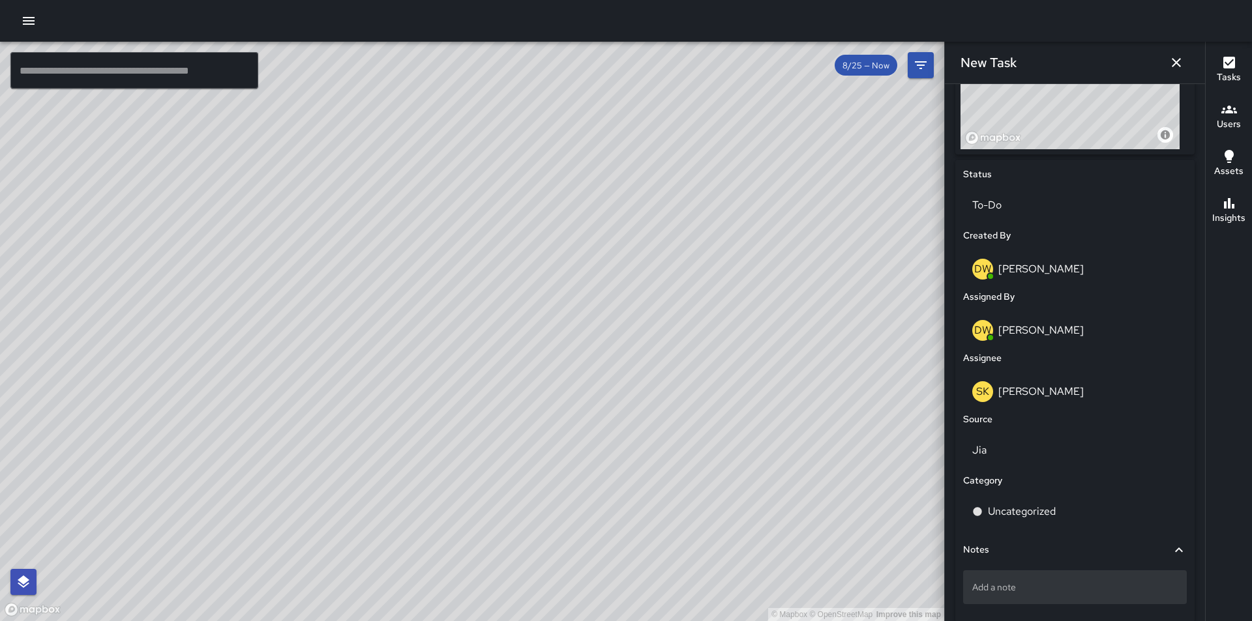
scroll to position [602, 0]
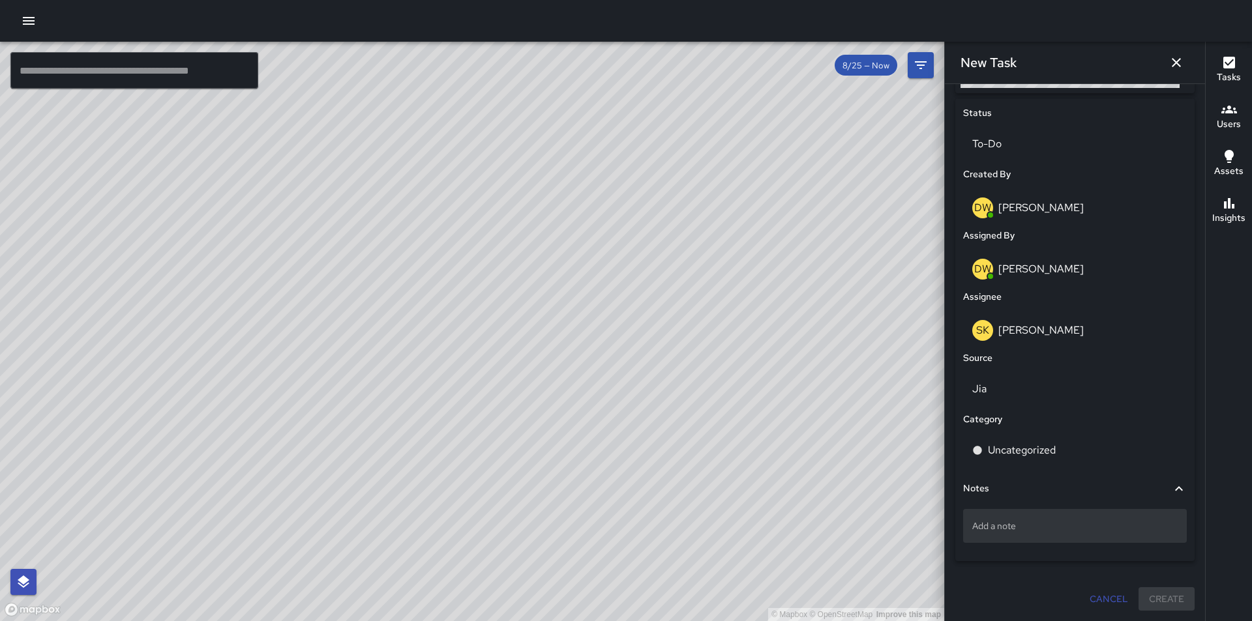
click at [1002, 529] on p "Add a note" at bounding box center [1074, 526] width 205 height 13
type textarea "**********"
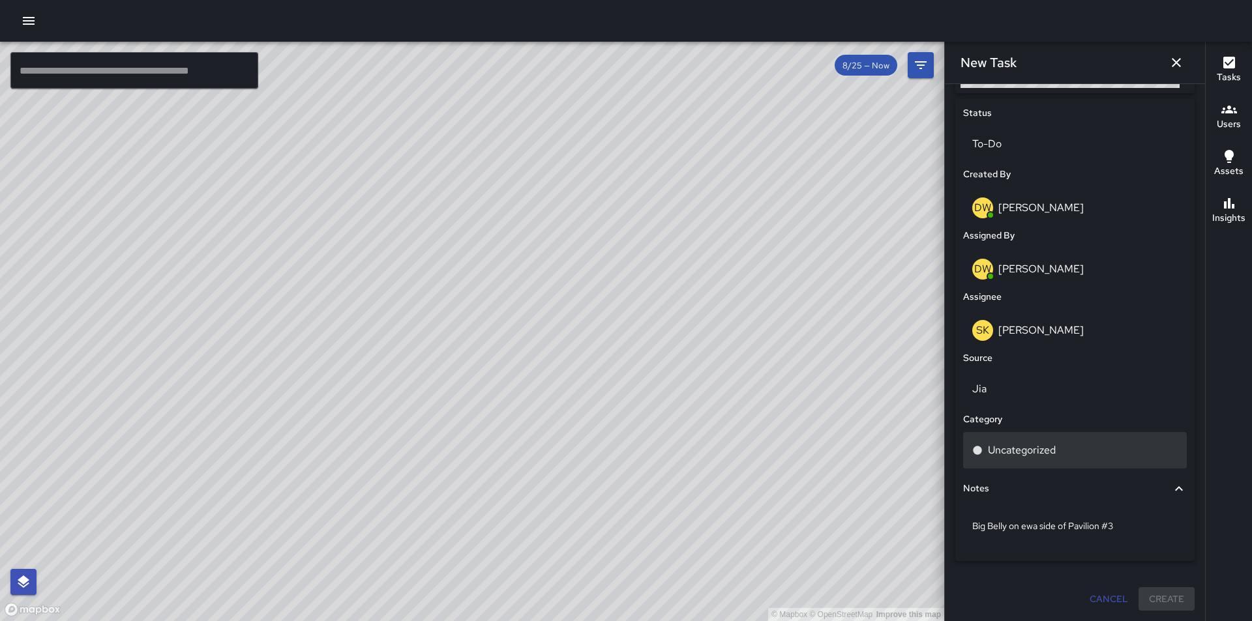
click at [1044, 441] on div "Uncategorized" at bounding box center [1075, 450] width 224 height 37
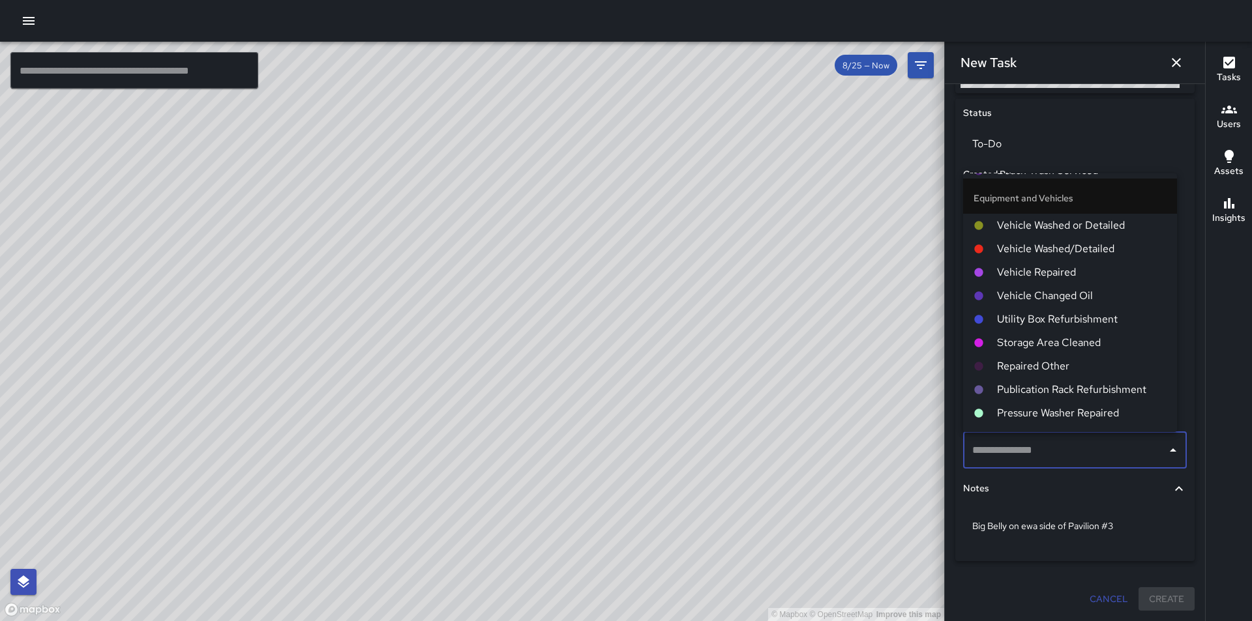
scroll to position [848, 0]
click at [1025, 340] on span "Repaired Other" at bounding box center [1082, 344] width 170 height 16
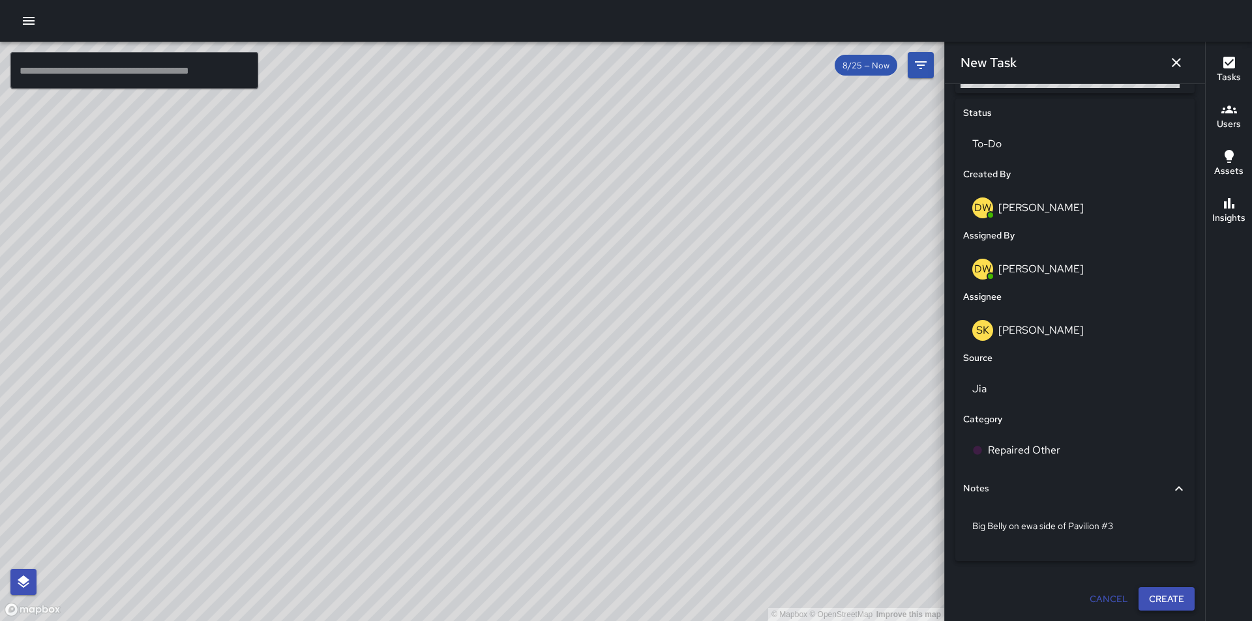
click at [1165, 595] on button "Create" at bounding box center [1166, 599] width 56 height 24
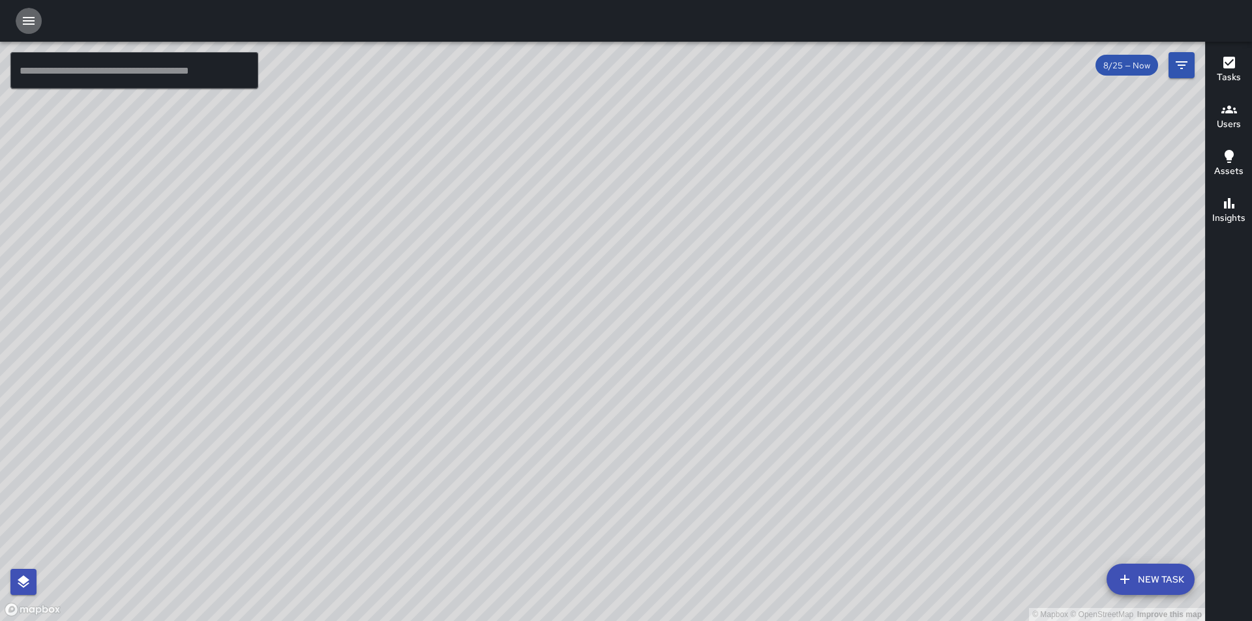
click at [29, 20] on icon "button" at bounding box center [29, 21] width 16 height 16
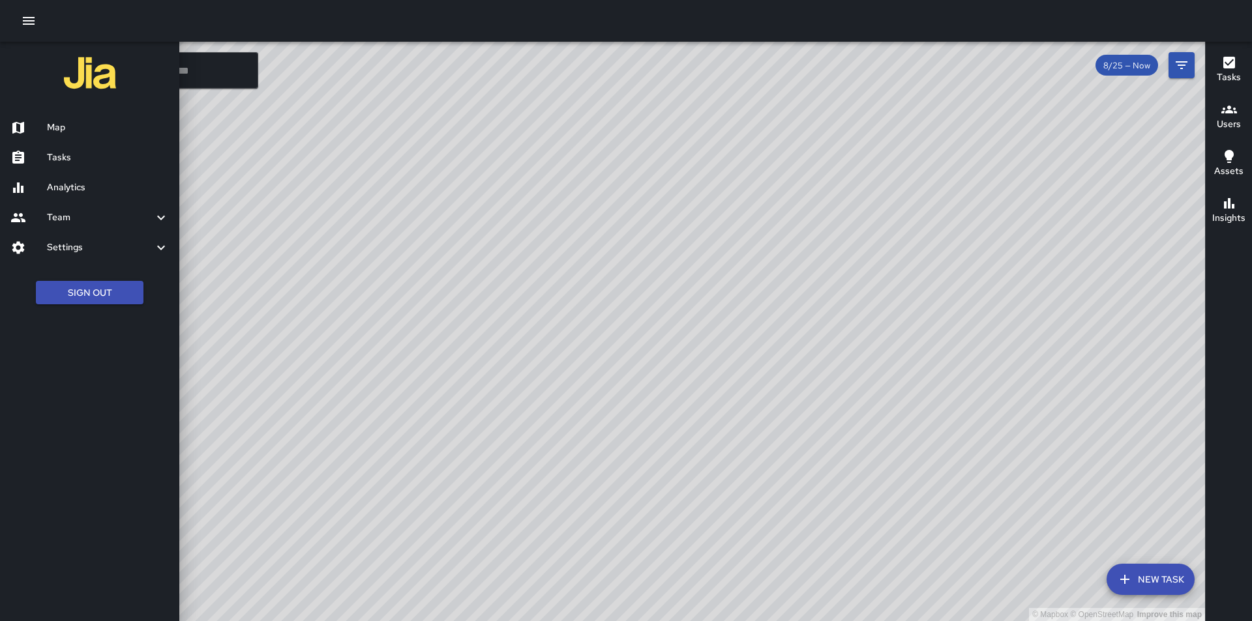
click at [25, 162] on icon at bounding box center [18, 158] width 16 height 16
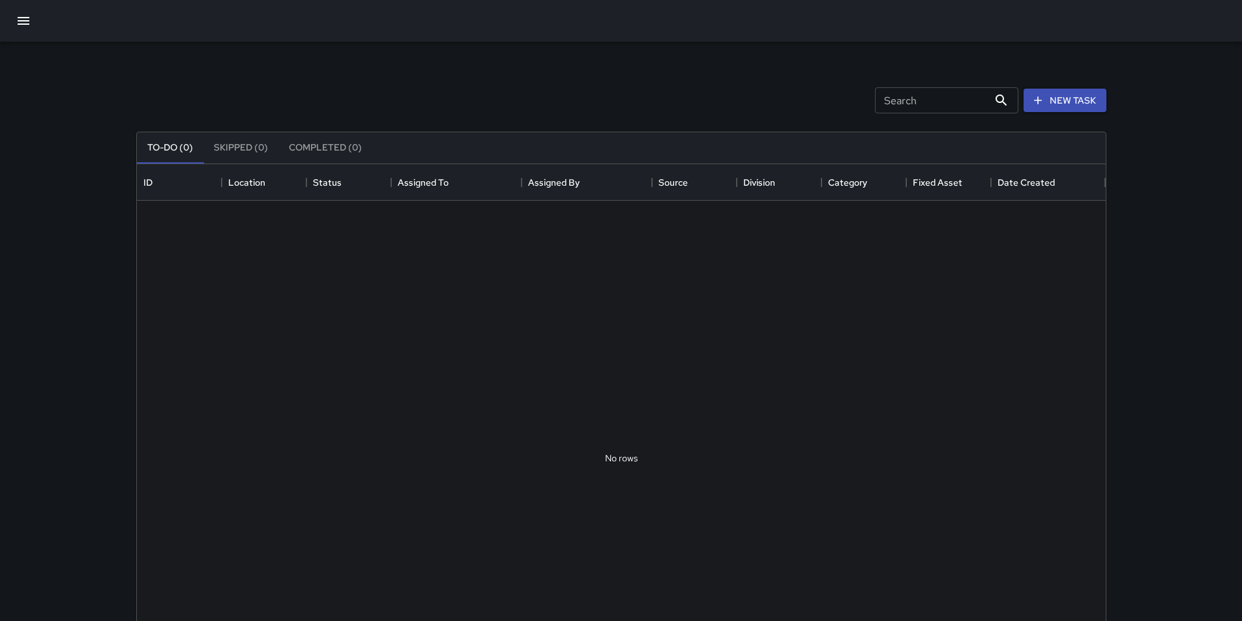
scroll to position [543, 959]
